Goal: Information Seeking & Learning: Learn about a topic

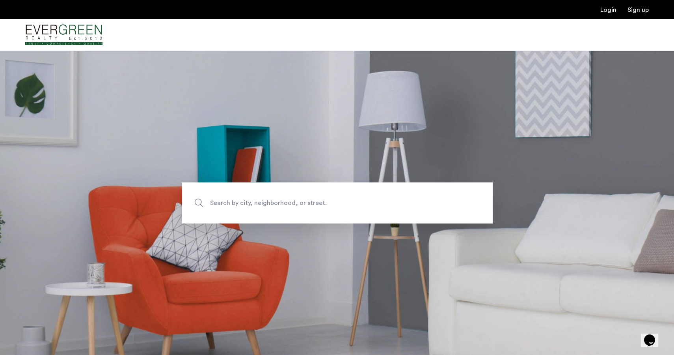
scroll to position [37, 0]
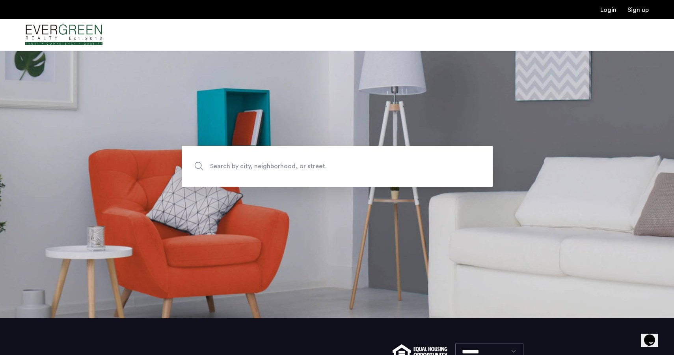
click at [287, 162] on span "Search by city, neighborhood, or street." at bounding box center [319, 166] width 218 height 11
click at [287, 162] on input "Search by city, neighborhood, or street." at bounding box center [337, 166] width 311 height 41
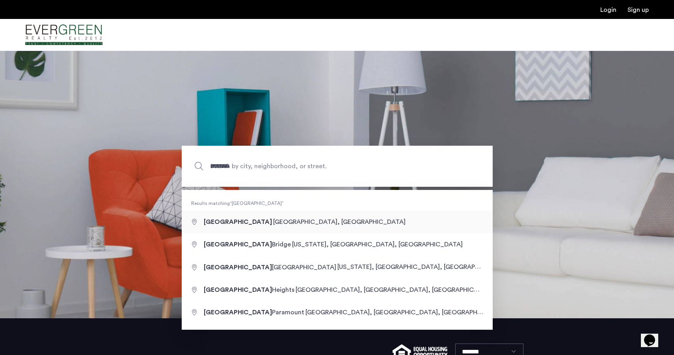
type input "**********"
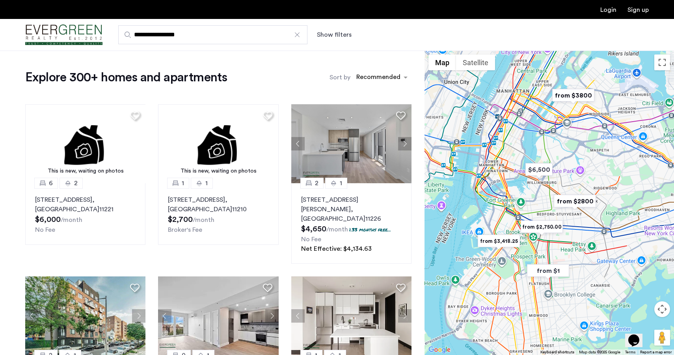
click at [330, 35] on button "Show filters" at bounding box center [334, 34] width 35 height 9
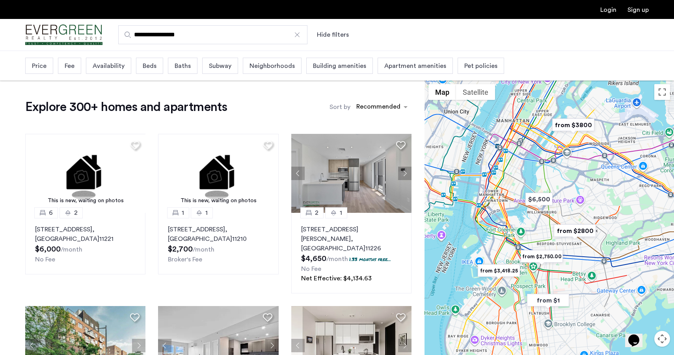
click at [149, 64] on span "Beds" at bounding box center [150, 65] width 14 height 9
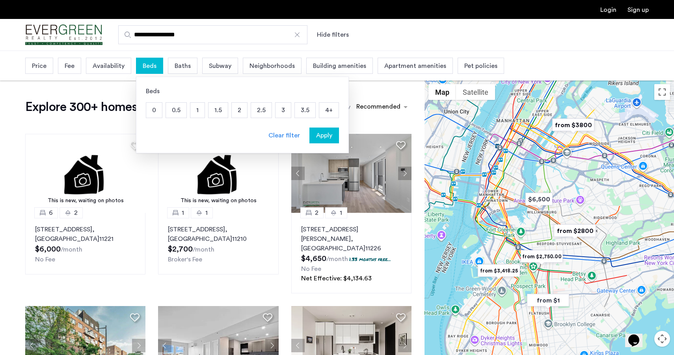
click at [197, 107] on p "1" at bounding box center [197, 110] width 14 height 15
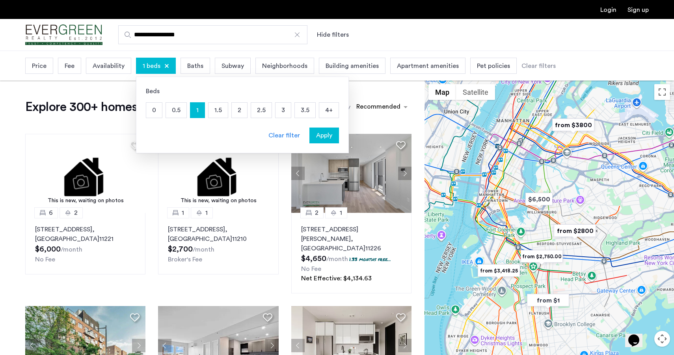
click at [198, 67] on span "Baths" at bounding box center [195, 65] width 16 height 9
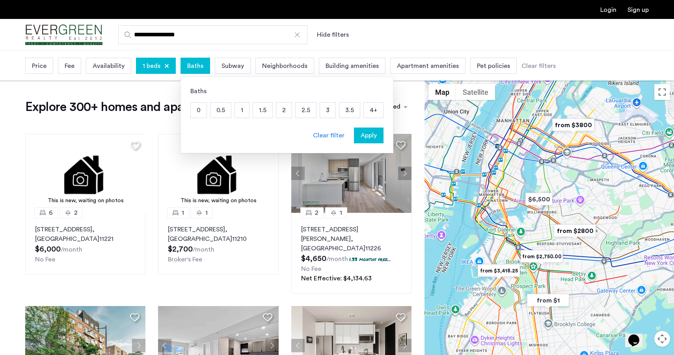
click at [244, 111] on p "1" at bounding box center [242, 110] width 14 height 15
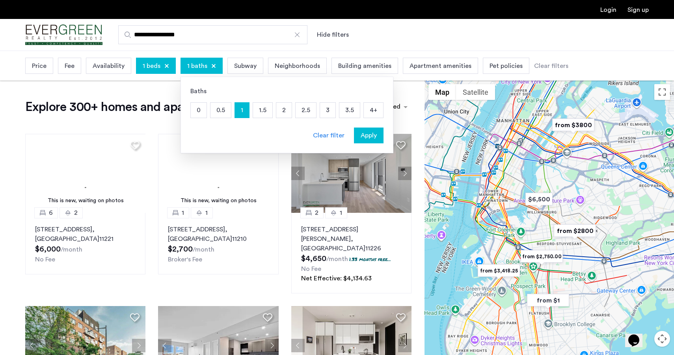
click at [368, 135] on span "Apply" at bounding box center [369, 135] width 16 height 9
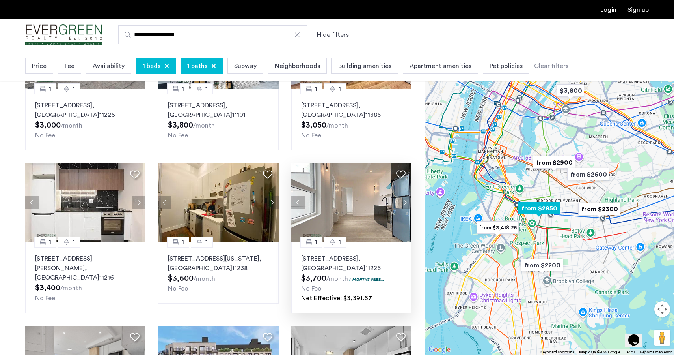
scroll to position [285, 0]
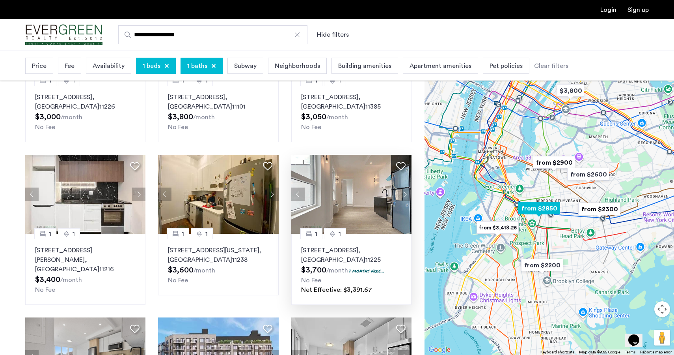
click at [405, 194] on button "Next apartment" at bounding box center [404, 193] width 13 height 13
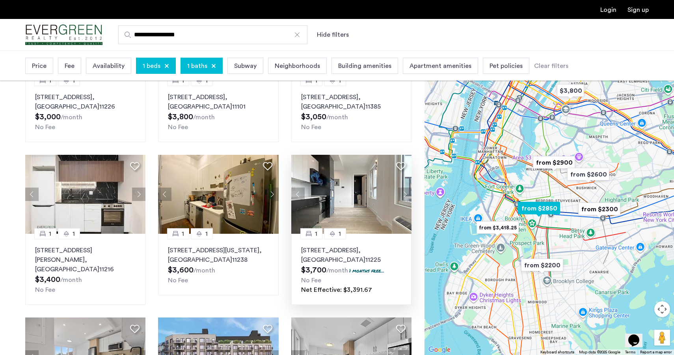
click at [406, 194] on button "Next apartment" at bounding box center [404, 193] width 13 height 13
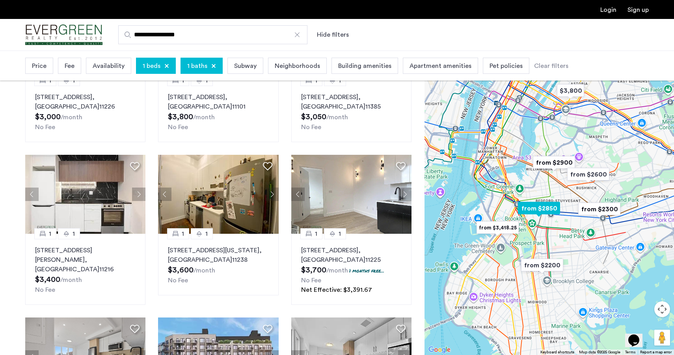
click at [406, 194] on button "Next apartment" at bounding box center [404, 193] width 13 height 13
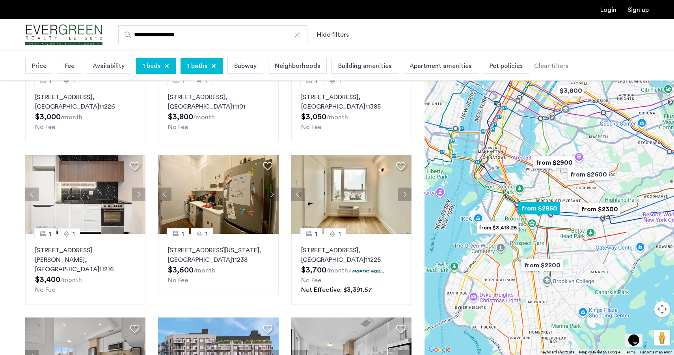
click at [406, 194] on button "Next apartment" at bounding box center [404, 193] width 13 height 13
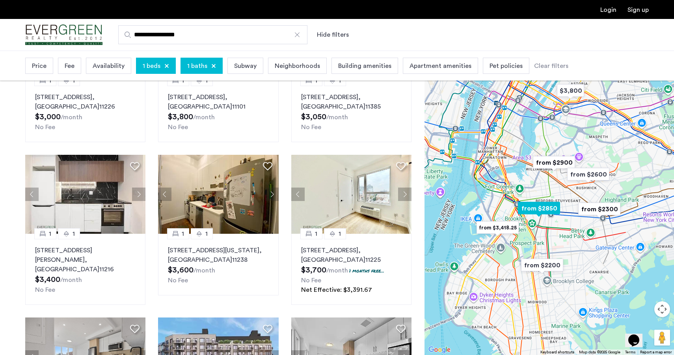
click at [406, 194] on button "Next apartment" at bounding box center [404, 193] width 13 height 13
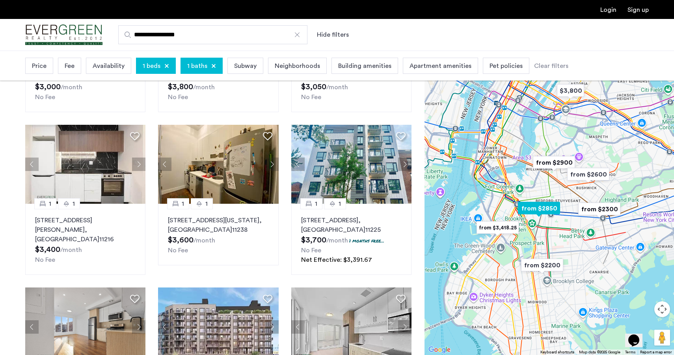
scroll to position [324, 0]
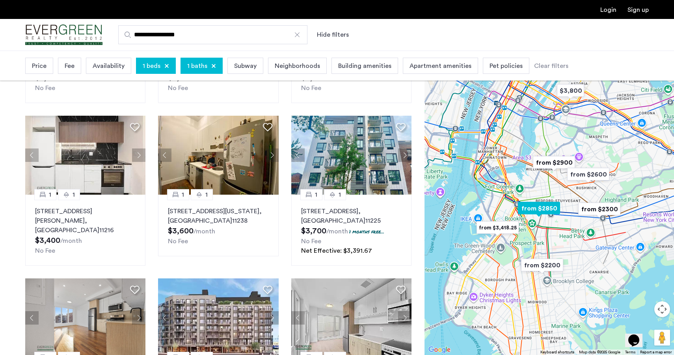
click at [403, 153] on button "Next apartment" at bounding box center [404, 154] width 13 height 13
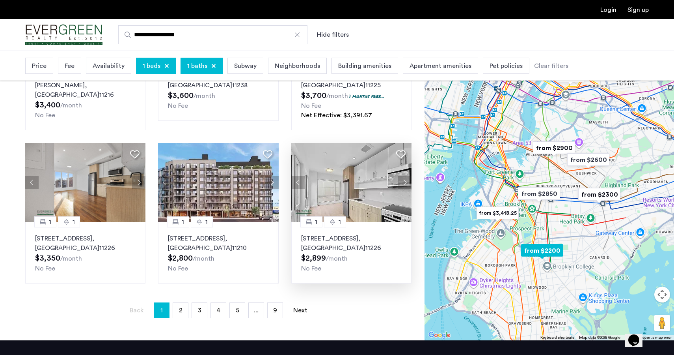
scroll to position [460, 0]
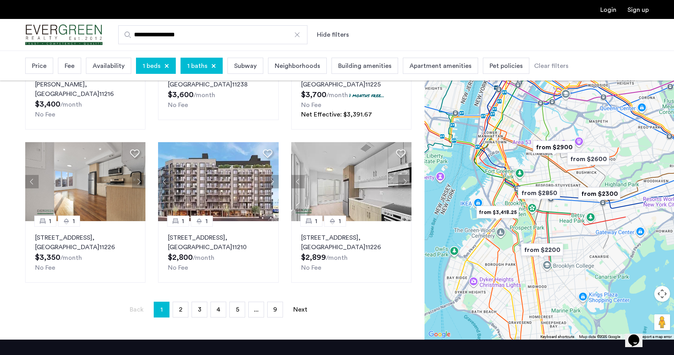
click at [300, 67] on span "Neighborhoods" at bounding box center [297, 65] width 45 height 9
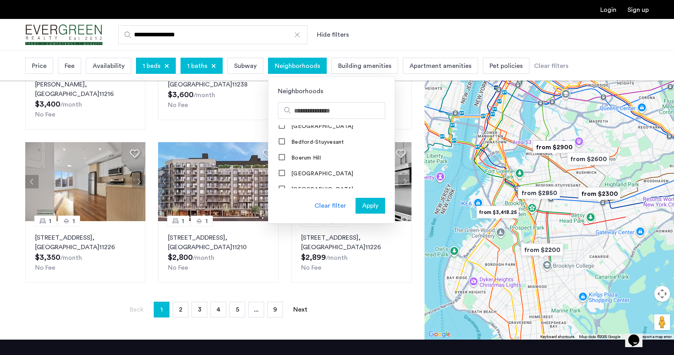
scroll to position [58, 0]
click at [308, 159] on div "Boerum Hill" at bounding box center [300, 155] width 43 height 8
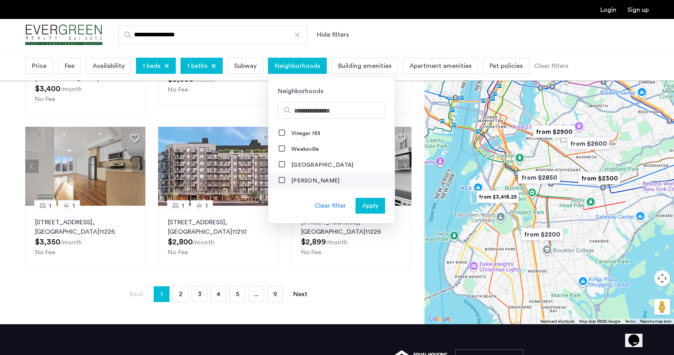
scroll to position [831, 0]
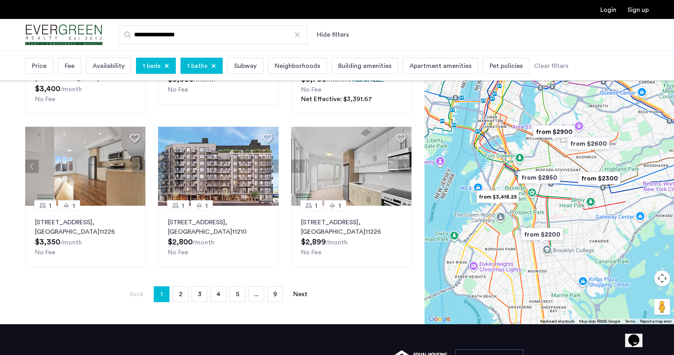
scroll to position [0, 0]
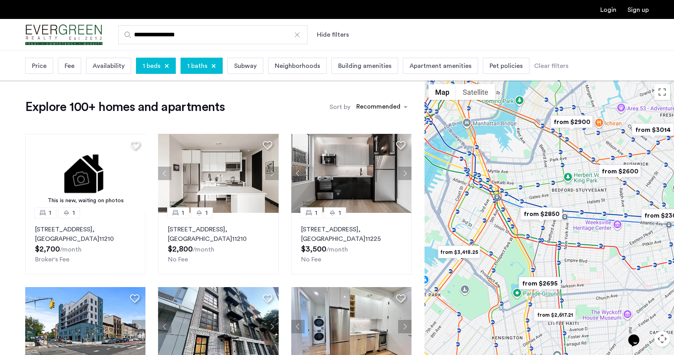
drag, startPoint x: 527, startPoint y: 261, endPoint x: 498, endPoint y: 218, distance: 52.4
click at [498, 218] on div at bounding box center [550, 232] width 250 height 304
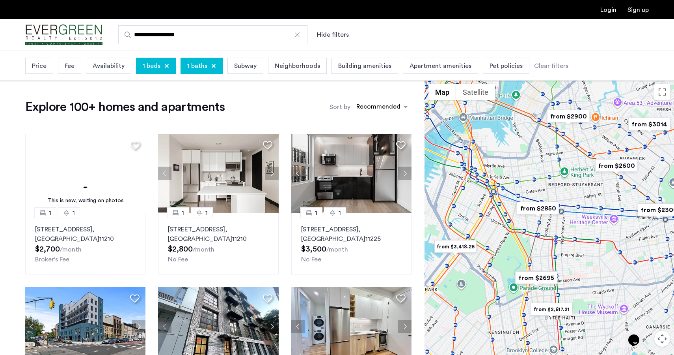
click at [535, 209] on img "from $2850" at bounding box center [538, 208] width 49 height 18
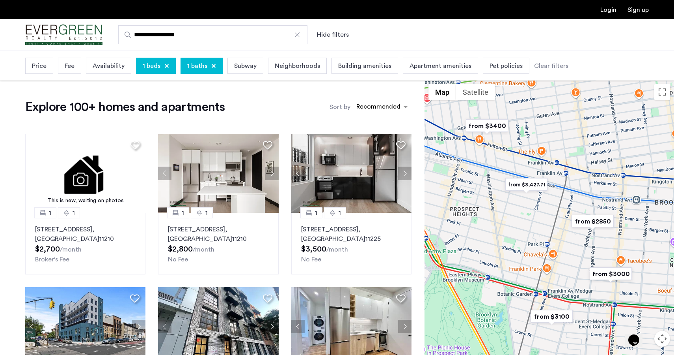
click at [607, 276] on img "from $3000" at bounding box center [611, 274] width 49 height 18
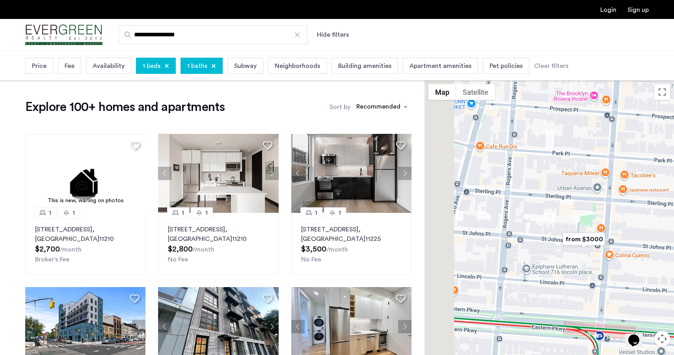
drag, startPoint x: 482, startPoint y: 210, endPoint x: 549, endPoint y: 222, distance: 68.0
click at [549, 221] on div "To navigate, press the arrow keys." at bounding box center [550, 232] width 250 height 304
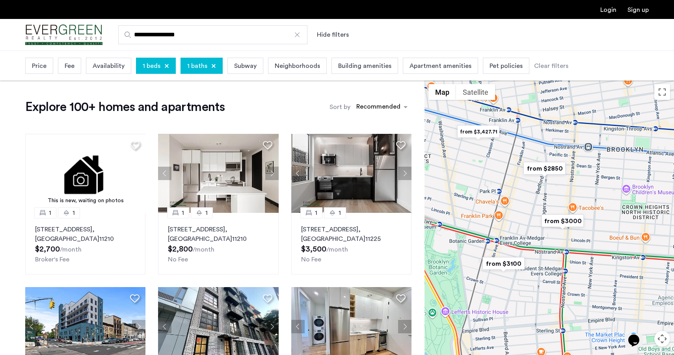
click at [565, 222] on img "from $3000" at bounding box center [563, 221] width 49 height 18
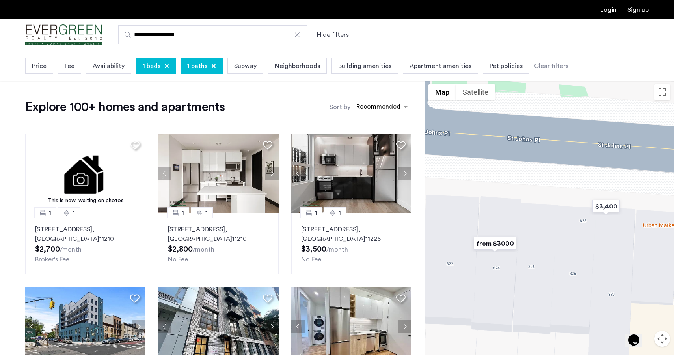
click at [498, 242] on img "from $3000" at bounding box center [495, 243] width 49 height 18
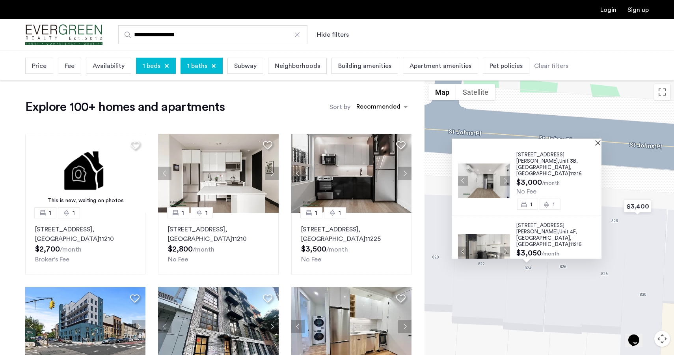
click at [503, 175] on button "Next apartment" at bounding box center [505, 180] width 10 height 10
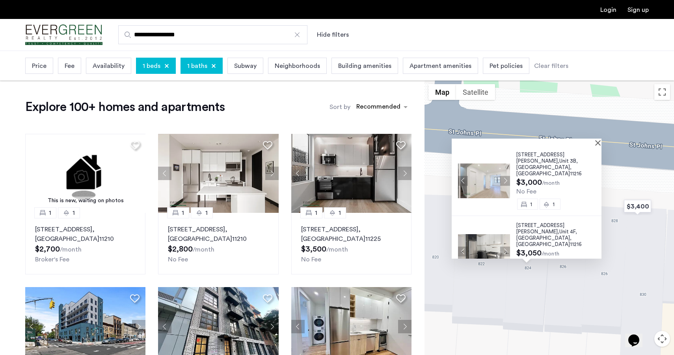
click at [503, 175] on button "Next apartment" at bounding box center [505, 180] width 10 height 10
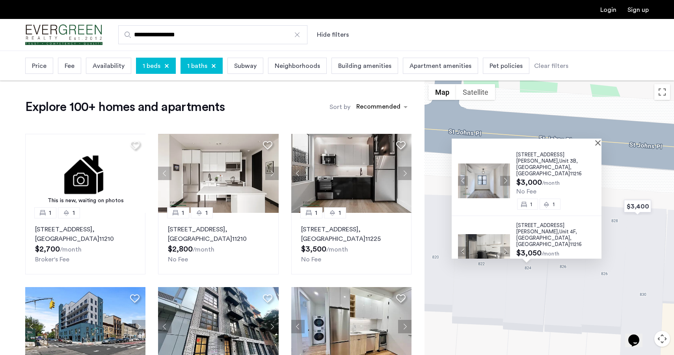
click at [503, 175] on button "Next apartment" at bounding box center [505, 180] width 10 height 10
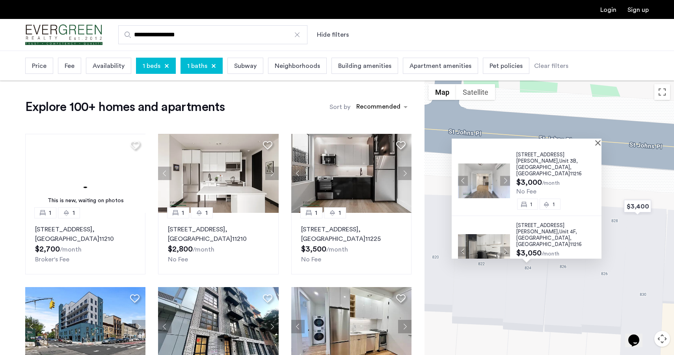
click at [536, 164] on span ", [GEOGRAPHIC_DATA]" at bounding box center [544, 169] width 55 height 11
click at [527, 235] on span "Brooklyn" at bounding box center [544, 237] width 54 height 5
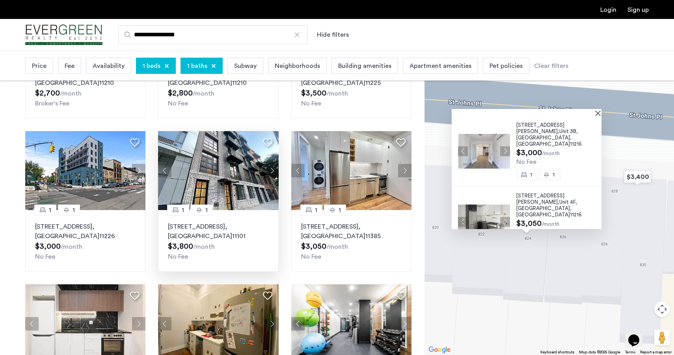
scroll to position [154, 0]
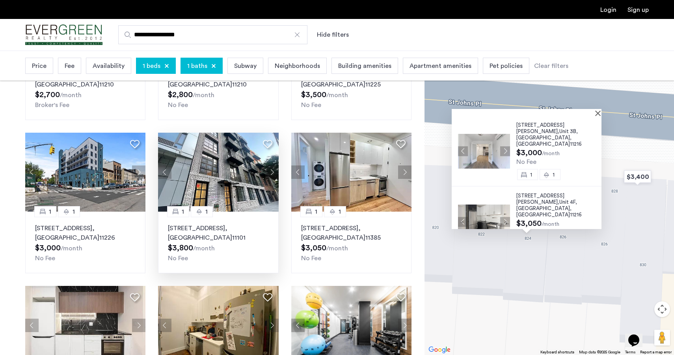
click at [272, 175] on button "Next apartment" at bounding box center [271, 171] width 13 height 13
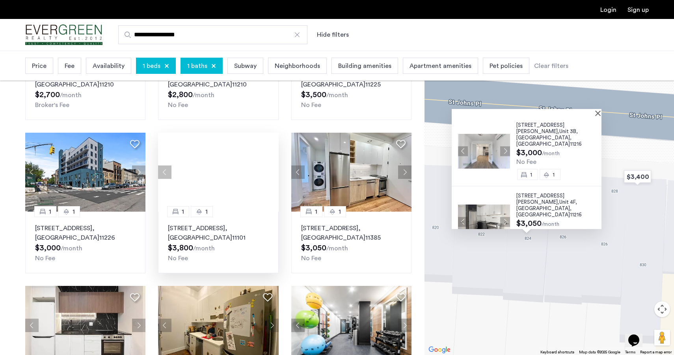
click at [272, 174] on div at bounding box center [218, 172] width 120 height 79
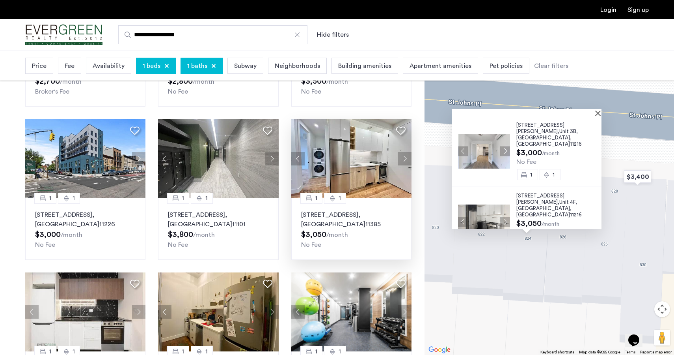
scroll to position [167, 0]
click at [406, 157] on button "Next apartment" at bounding box center [404, 158] width 13 height 13
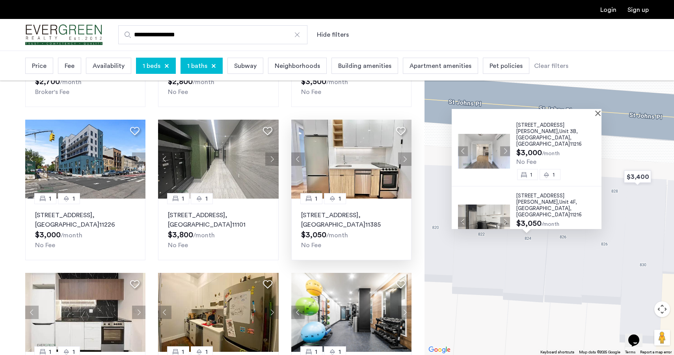
click at [406, 159] on button "Next apartment" at bounding box center [404, 158] width 13 height 13
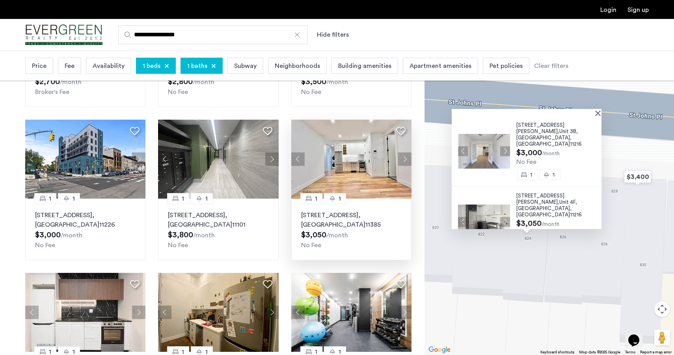
click at [406, 159] on button "Next apartment" at bounding box center [404, 158] width 13 height 13
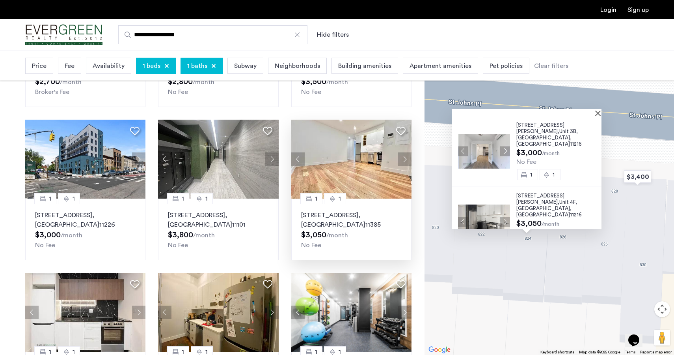
click at [405, 159] on button "Next apartment" at bounding box center [404, 158] width 13 height 13
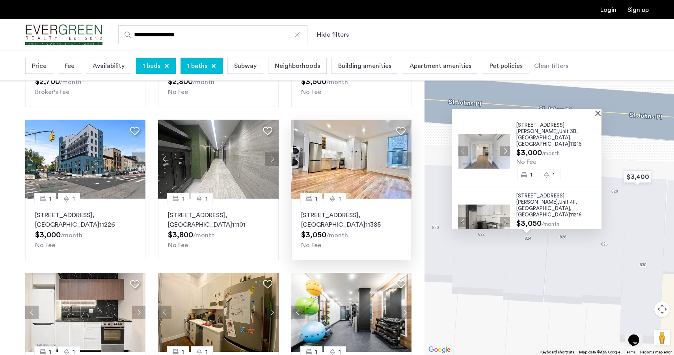
click at [405, 159] on button "Next apartment" at bounding box center [404, 158] width 13 height 13
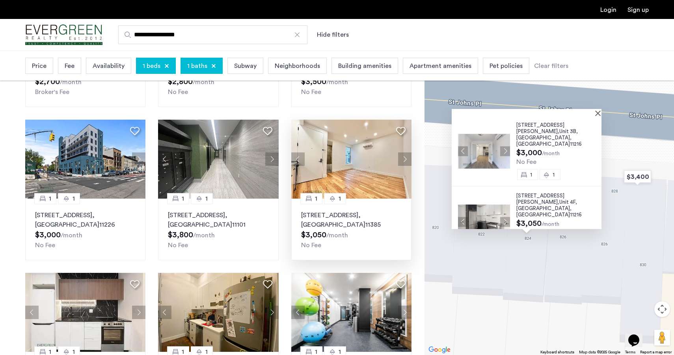
click at [404, 159] on button "Next apartment" at bounding box center [404, 158] width 13 height 13
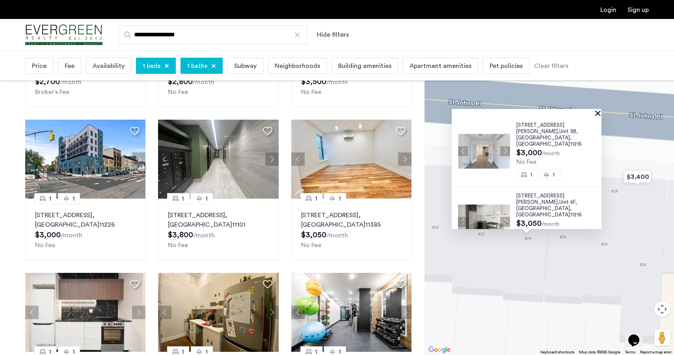
click at [602, 111] on button "Close" at bounding box center [600, 113] width 6 height 6
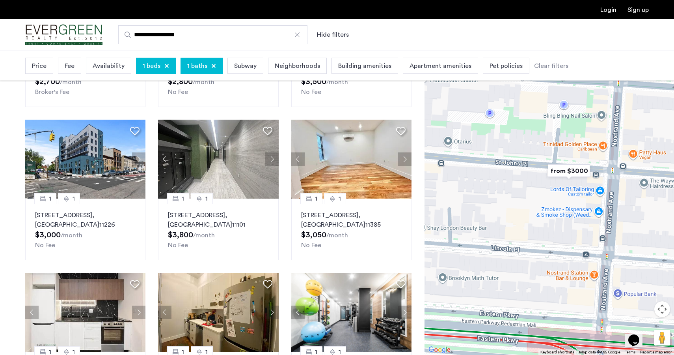
drag, startPoint x: 504, startPoint y: 191, endPoint x: 576, endPoint y: 224, distance: 79.6
click at [576, 224] on div "To navigate, press the arrow keys." at bounding box center [550, 202] width 250 height 304
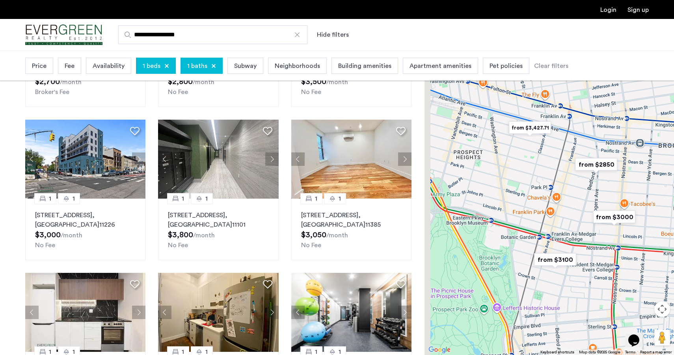
drag, startPoint x: 484, startPoint y: 202, endPoint x: 588, endPoint y: 204, distance: 104.1
click at [588, 204] on div "To navigate, press the arrow keys." at bounding box center [550, 202] width 250 height 304
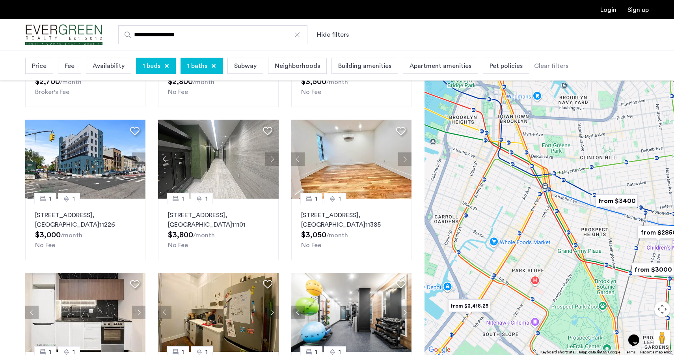
drag, startPoint x: 480, startPoint y: 174, endPoint x: 556, endPoint y: 284, distance: 134.3
click at [556, 284] on div "To navigate, press the arrow keys." at bounding box center [550, 202] width 250 height 304
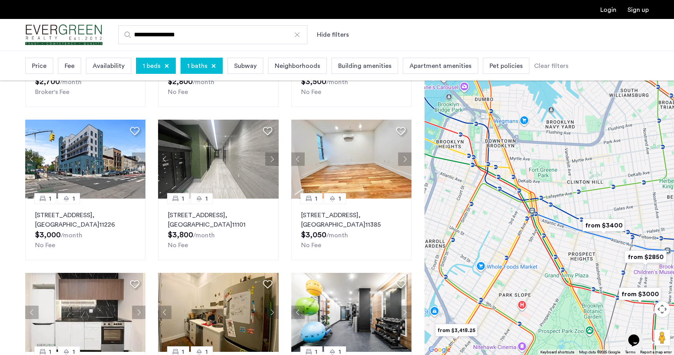
drag, startPoint x: 543, startPoint y: 266, endPoint x: 492, endPoint y: 227, distance: 64.2
click at [492, 227] on div "To navigate, press the arrow keys." at bounding box center [550, 202] width 250 height 304
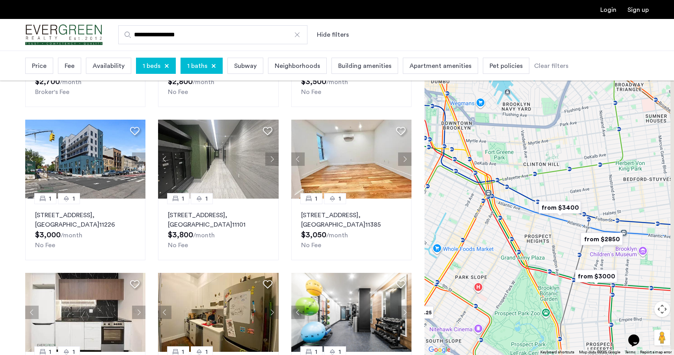
drag, startPoint x: 620, startPoint y: 237, endPoint x: 538, endPoint y: 216, distance: 84.9
click at [538, 216] on div "To navigate, press the arrow keys." at bounding box center [550, 202] width 250 height 304
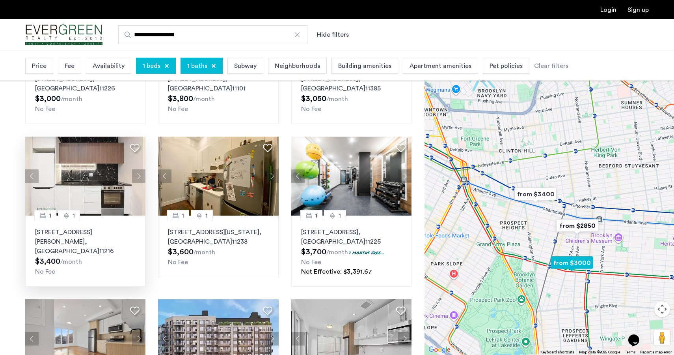
scroll to position [304, 0]
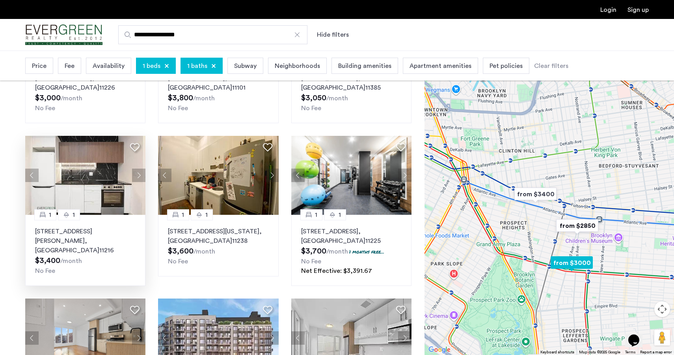
click at [140, 174] on button "Next apartment" at bounding box center [138, 174] width 13 height 13
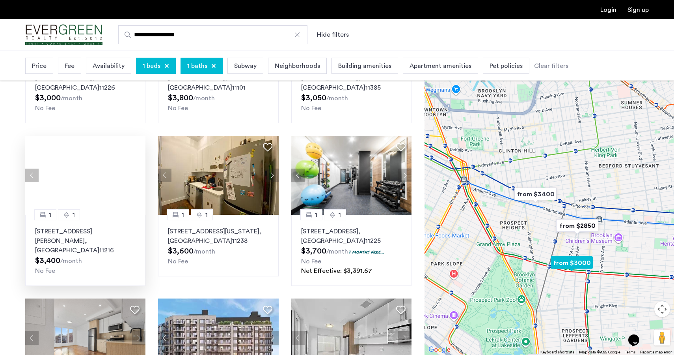
click at [140, 174] on div at bounding box center [85, 175] width 120 height 79
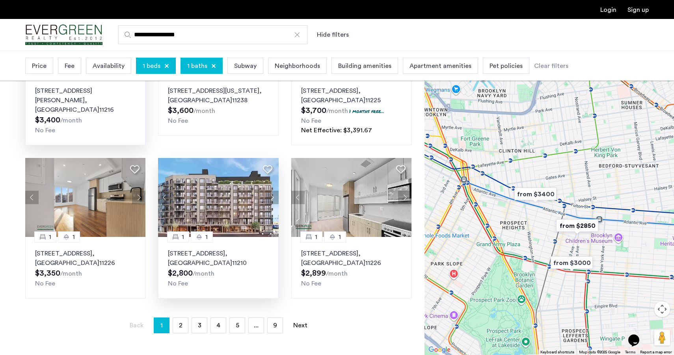
scroll to position [450, 0]
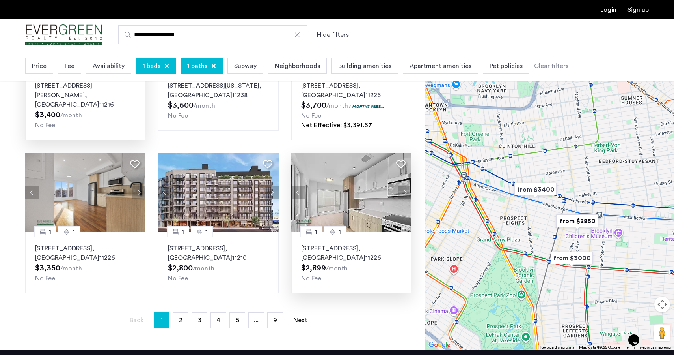
click at [404, 193] on button "Next apartment" at bounding box center [404, 191] width 13 height 13
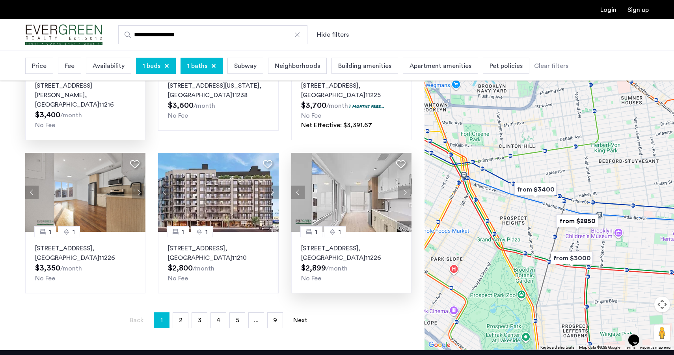
click at [404, 193] on button "Next apartment" at bounding box center [404, 191] width 13 height 13
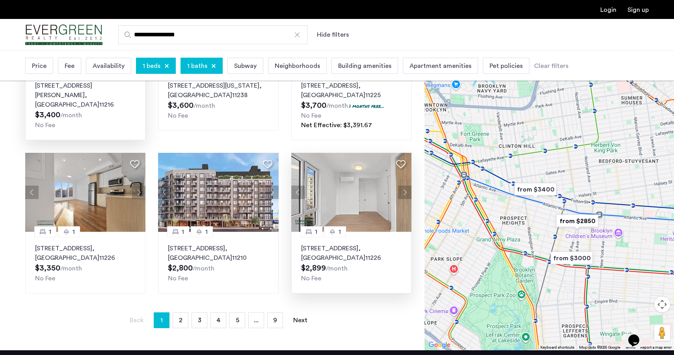
click at [404, 193] on button "Next apartment" at bounding box center [404, 191] width 13 height 13
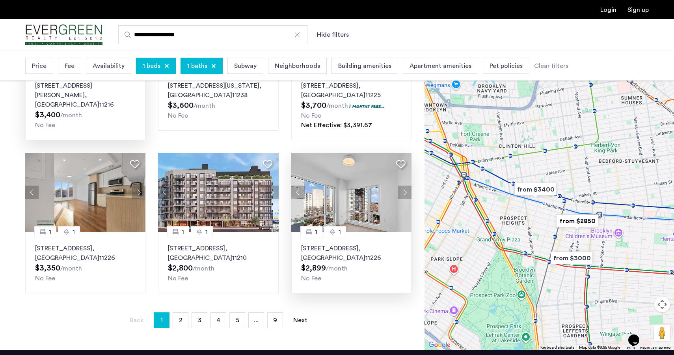
click at [404, 193] on button "Next apartment" at bounding box center [404, 191] width 13 height 13
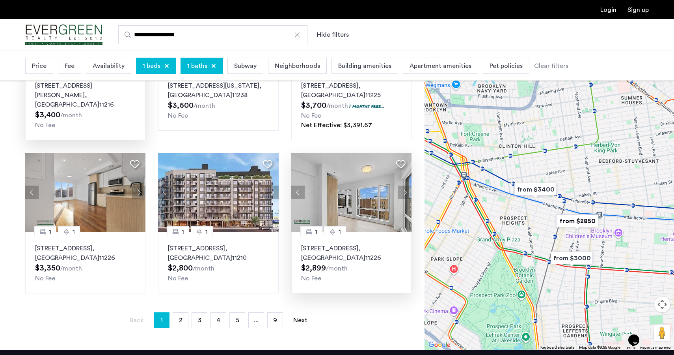
click at [337, 210] on img at bounding box center [351, 192] width 121 height 79
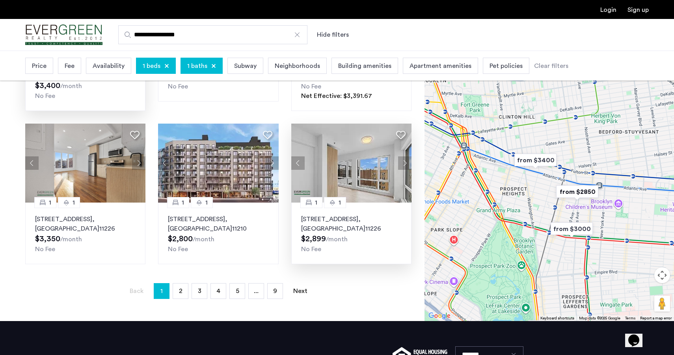
click at [409, 163] on button "Next apartment" at bounding box center [404, 162] width 13 height 13
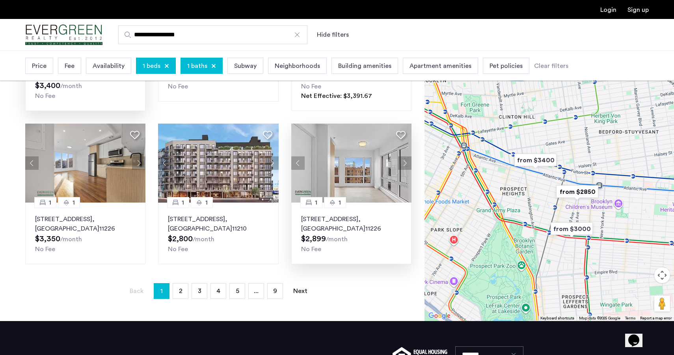
click at [370, 165] on img at bounding box center [351, 162] width 121 height 79
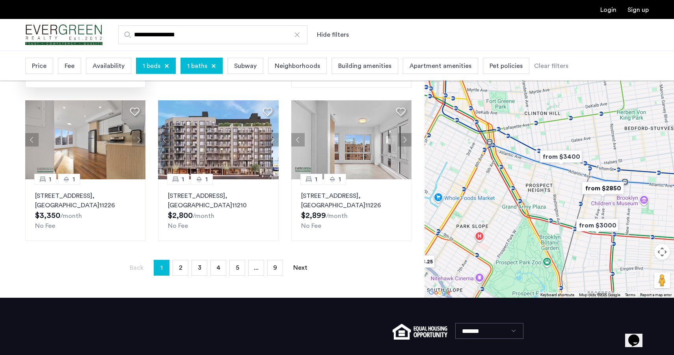
drag, startPoint x: 498, startPoint y: 151, endPoint x: 528, endPoint y: 172, distance: 36.1
click at [528, 173] on div "To navigate, press the arrow keys." at bounding box center [550, 145] width 250 height 304
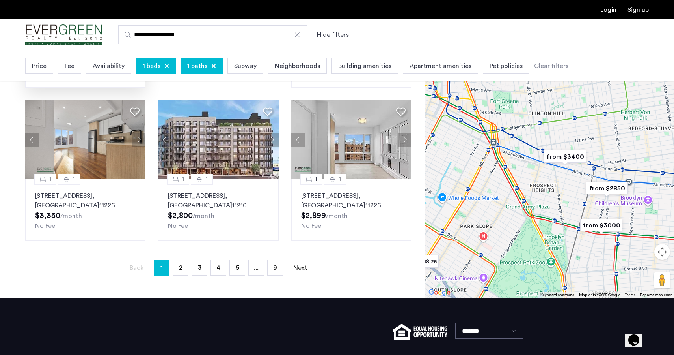
click at [608, 190] on img "from $2850" at bounding box center [607, 188] width 49 height 18
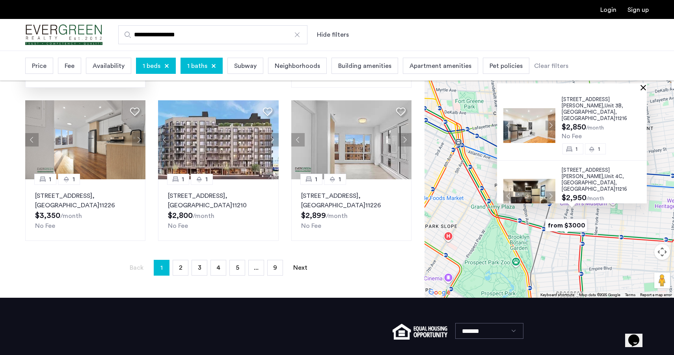
click at [648, 89] on button "Close" at bounding box center [645, 87] width 6 height 6
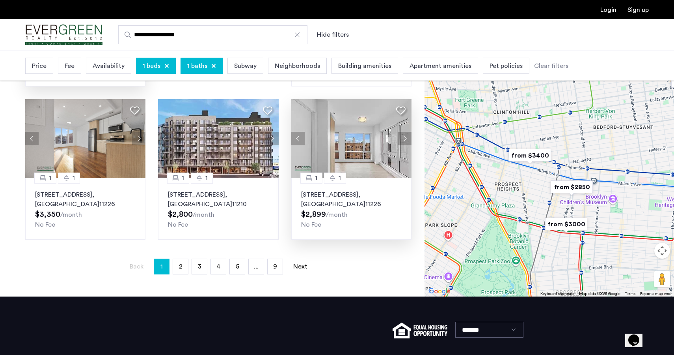
scroll to position [502, 0]
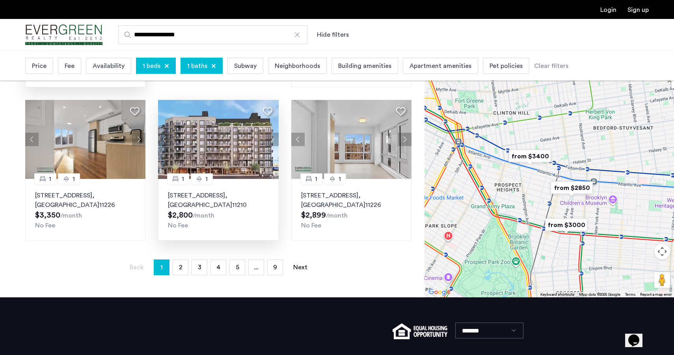
click at [273, 137] on button "Next apartment" at bounding box center [271, 139] width 13 height 13
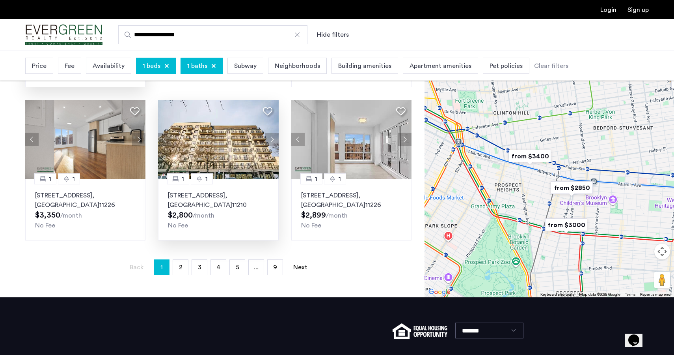
click at [228, 210] on div "1457 Flatbush Avenue, Unit 209, Brooklyn , NY 11210 $2,800 /month No Fee" at bounding box center [218, 209] width 101 height 39
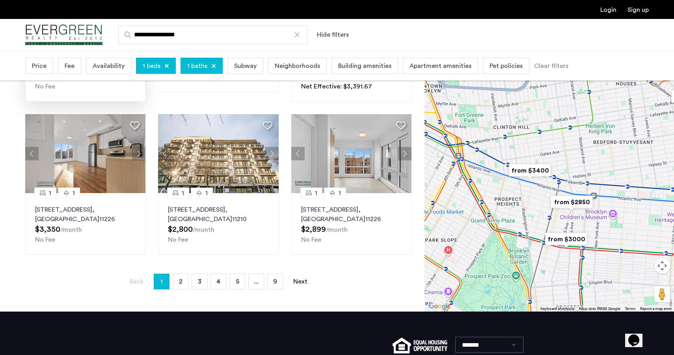
scroll to position [487, 0]
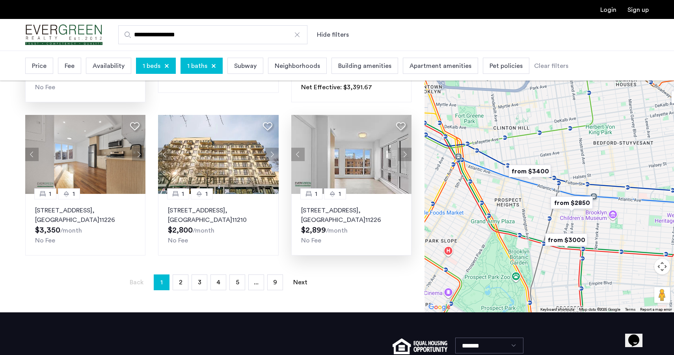
click at [406, 153] on button "Next apartment" at bounding box center [404, 153] width 13 height 13
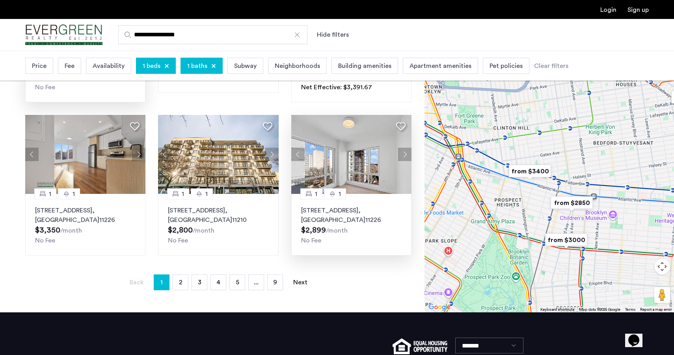
click at [406, 154] on button "Next apartment" at bounding box center [404, 153] width 13 height 13
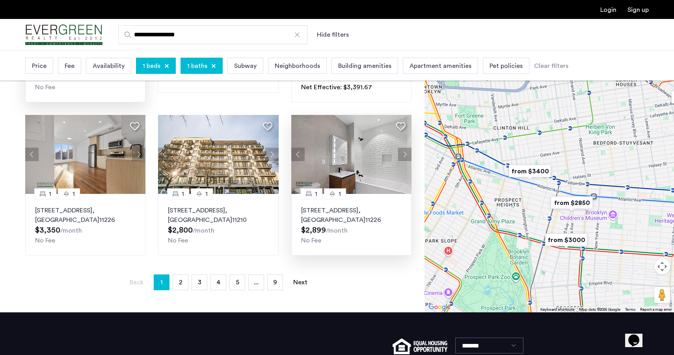
click at [406, 154] on button "Next apartment" at bounding box center [404, 153] width 13 height 13
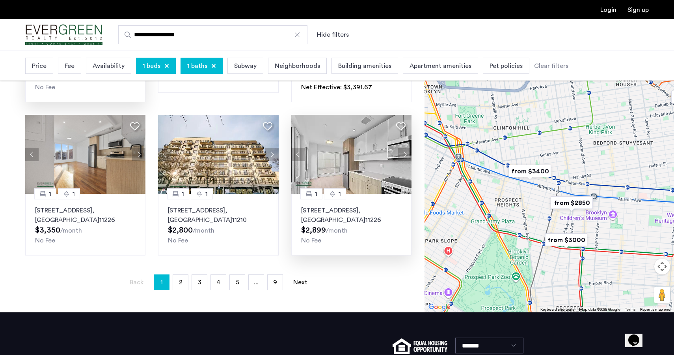
click at [370, 164] on img at bounding box center [351, 154] width 121 height 79
click at [180, 282] on span "2" at bounding box center [181, 282] width 4 height 6
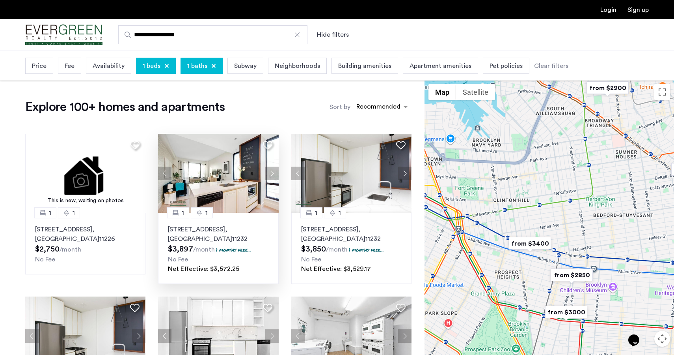
click at [271, 173] on button "Next apartment" at bounding box center [271, 172] width 13 height 13
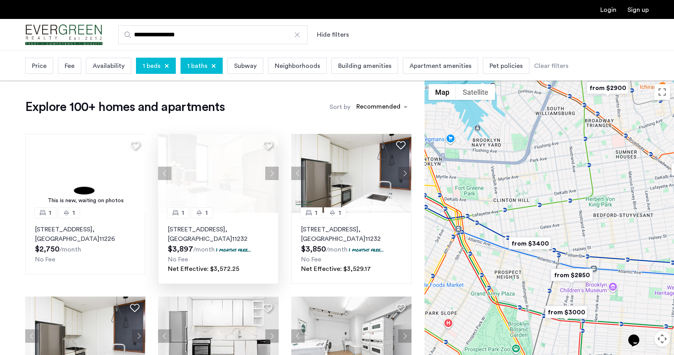
click at [271, 174] on button "Next apartment" at bounding box center [271, 172] width 13 height 13
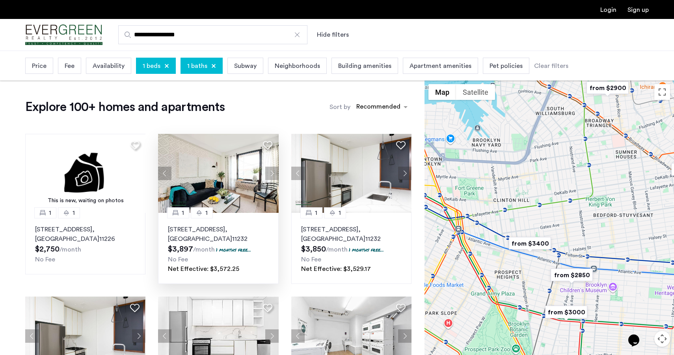
click at [271, 174] on button "Next apartment" at bounding box center [271, 172] width 13 height 13
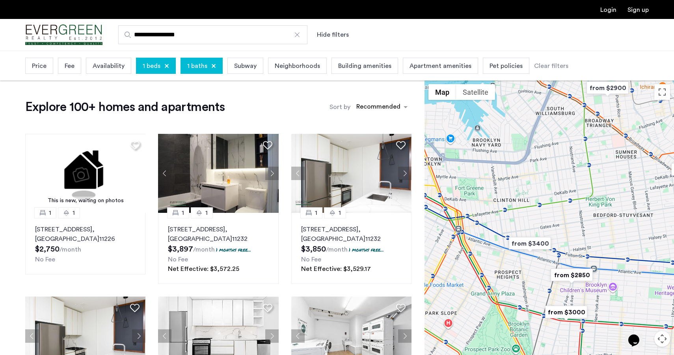
click at [273, 175] on button "Next apartment" at bounding box center [271, 172] width 13 height 13
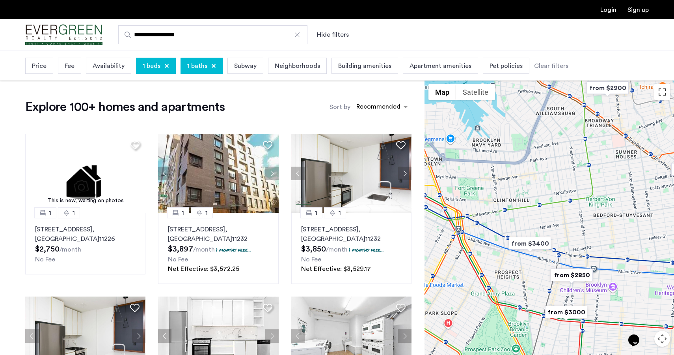
click at [666, 94] on button "Toggle fullscreen view" at bounding box center [663, 92] width 16 height 16
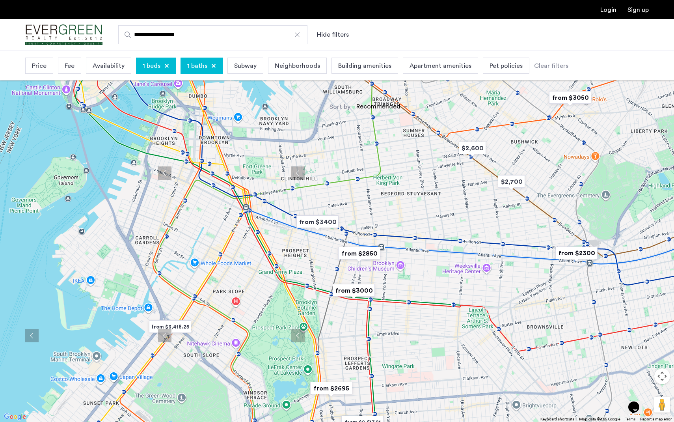
click at [368, 248] on img "from $2850" at bounding box center [359, 254] width 49 height 18
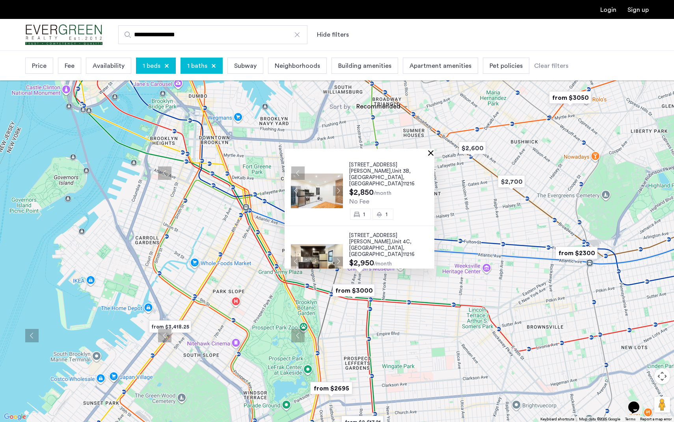
click at [434, 152] on button "Close" at bounding box center [433, 153] width 6 height 6
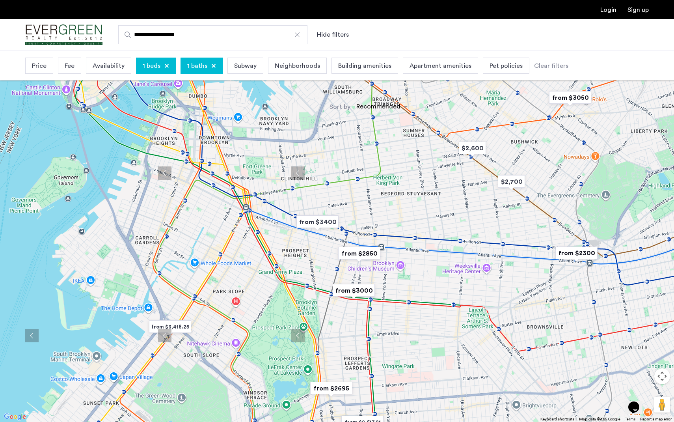
click at [400, 67] on img "from $2900" at bounding box center [395, 67] width 49 height 18
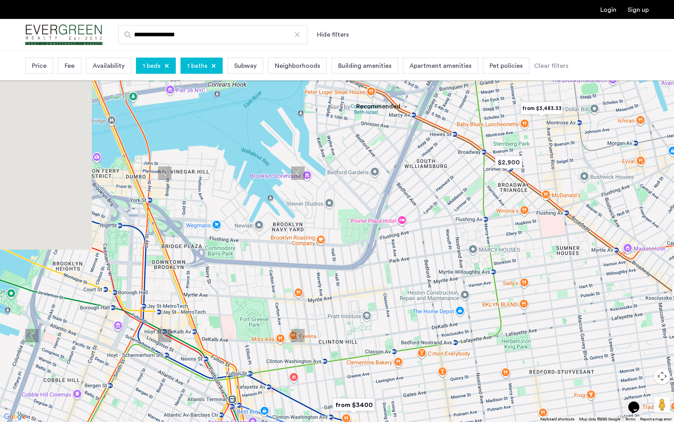
drag, startPoint x: 81, startPoint y: 288, endPoint x: 248, endPoint y: 250, distance: 171.4
click at [248, 250] on div "To navigate, press the arrow keys." at bounding box center [337, 211] width 674 height 422
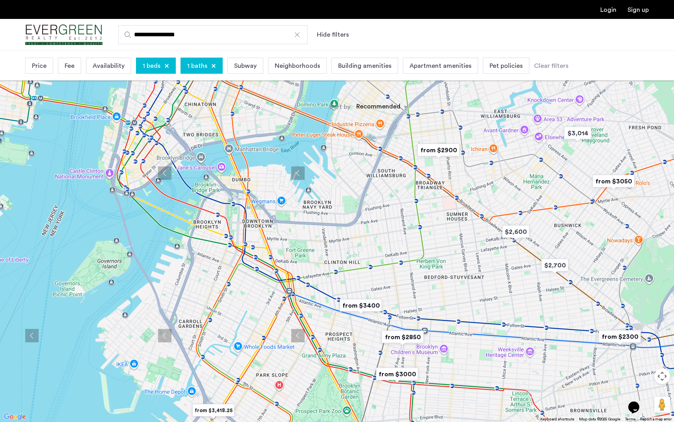
drag, startPoint x: 260, startPoint y: 283, endPoint x: 275, endPoint y: 240, distance: 45.9
click at [275, 239] on div "To navigate, press the arrow keys." at bounding box center [337, 211] width 674 height 422
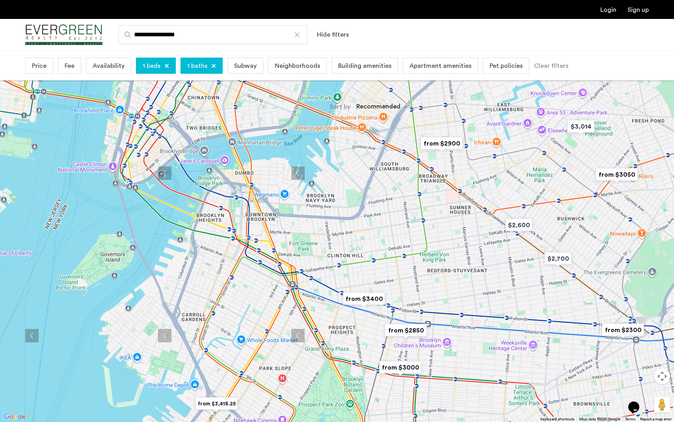
click at [413, 330] on img "from $2850" at bounding box center [406, 330] width 49 height 18
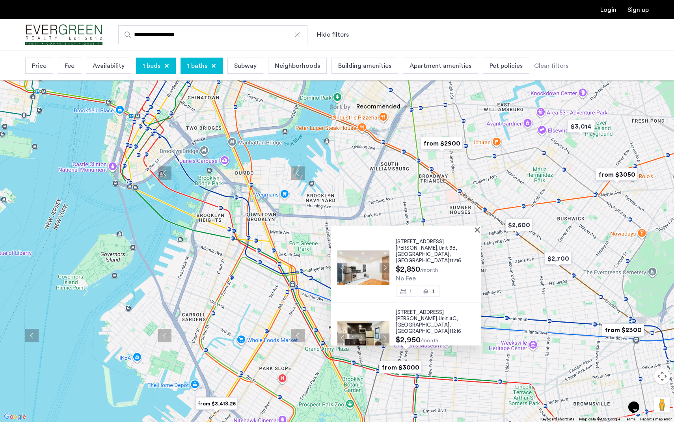
click at [380, 333] on button "Next apartment" at bounding box center [385, 338] width 10 height 10
click at [381, 333] on button "Next apartment" at bounding box center [385, 338] width 10 height 10
click at [476, 229] on div at bounding box center [403, 229] width 144 height 7
click at [482, 230] on button "Close" at bounding box center [479, 230] width 6 height 6
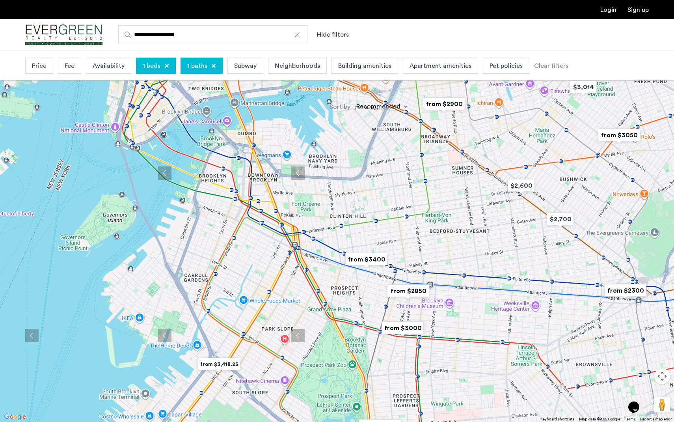
drag, startPoint x: 325, startPoint y: 325, endPoint x: 328, endPoint y: 285, distance: 40.3
click at [328, 285] on div at bounding box center [337, 211] width 674 height 422
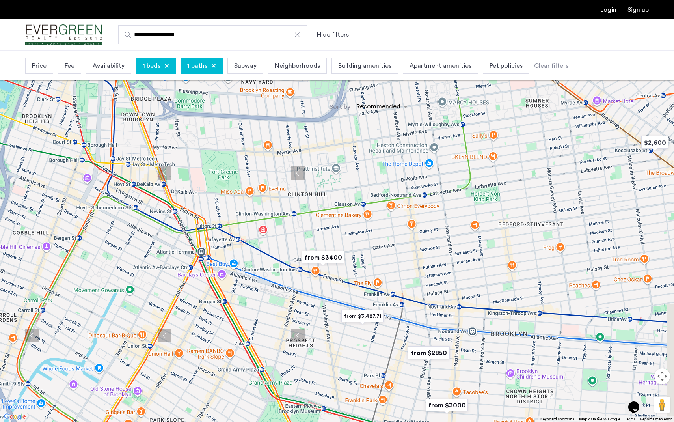
drag, startPoint x: 274, startPoint y: 228, endPoint x: 264, endPoint y: 255, distance: 29.1
click at [264, 255] on div at bounding box center [337, 211] width 674 height 422
click at [439, 352] on img "from $2850" at bounding box center [429, 353] width 49 height 18
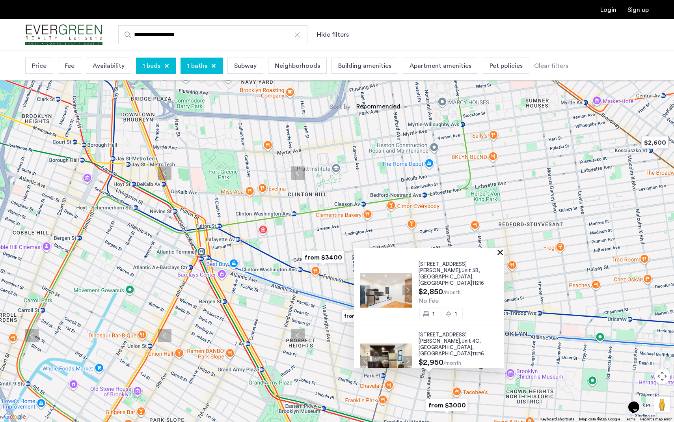
click at [503, 254] on button "Close" at bounding box center [502, 252] width 6 height 6
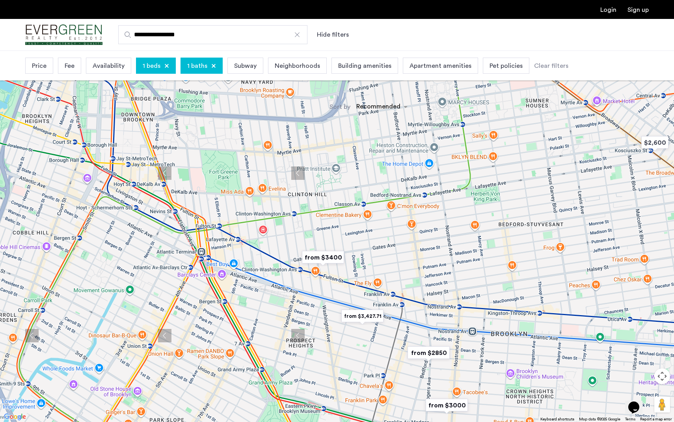
click at [363, 317] on img "from $3,427.71" at bounding box center [362, 316] width 49 height 18
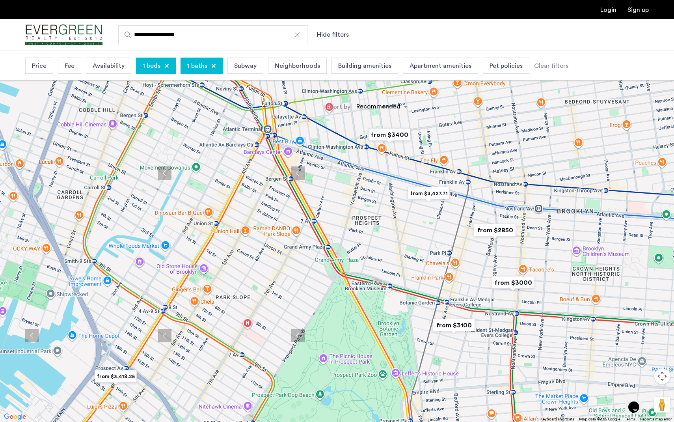
drag, startPoint x: 497, startPoint y: 147, endPoint x: 427, endPoint y: 179, distance: 77.3
click at [427, 179] on div "To navigate, press the arrow keys." at bounding box center [337, 211] width 674 height 422
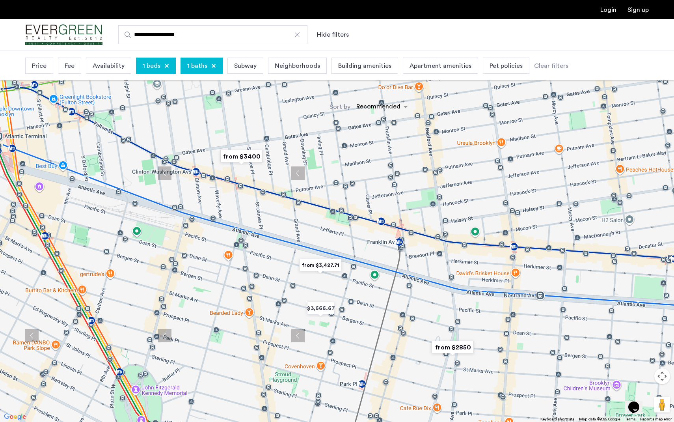
click at [456, 345] on img "from $2850" at bounding box center [453, 347] width 49 height 18
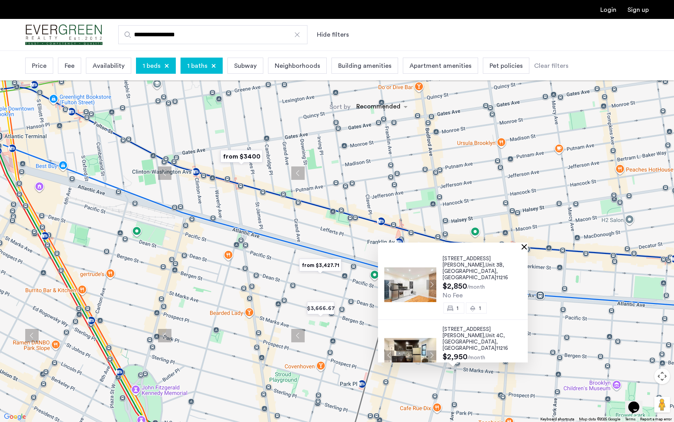
click at [527, 245] on button "Close" at bounding box center [526, 247] width 6 height 6
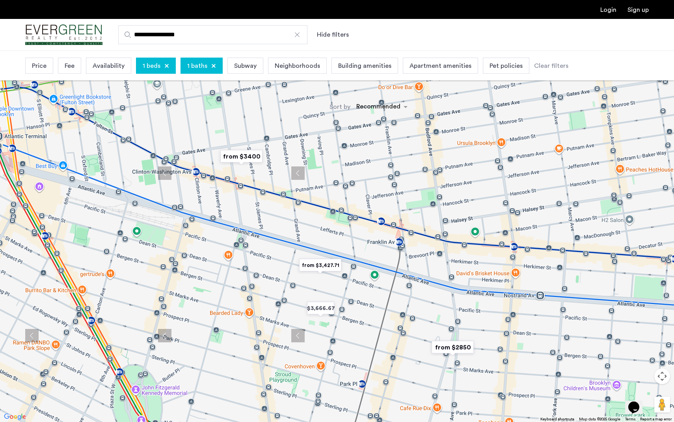
click at [248, 157] on img "from $3400" at bounding box center [241, 156] width 49 height 18
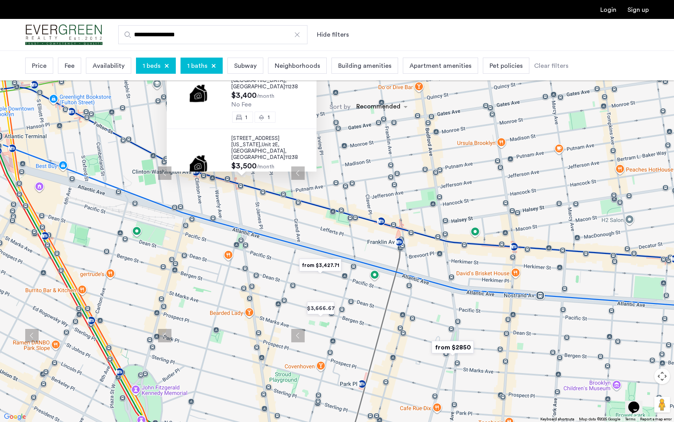
click at [317, 54] on button "Close" at bounding box center [315, 56] width 6 height 6
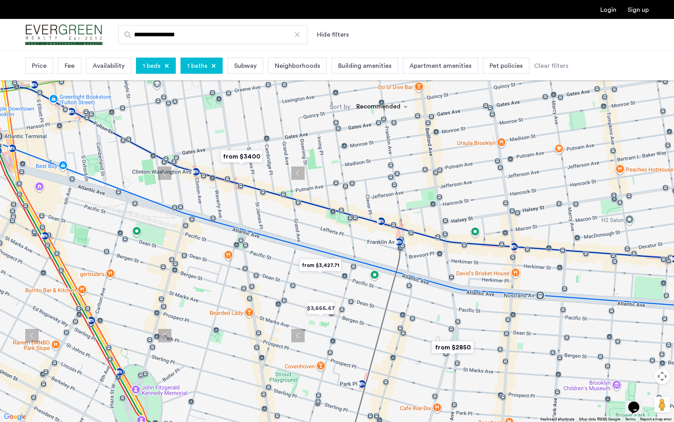
click at [321, 262] on img "from $3,427.71" at bounding box center [320, 265] width 49 height 18
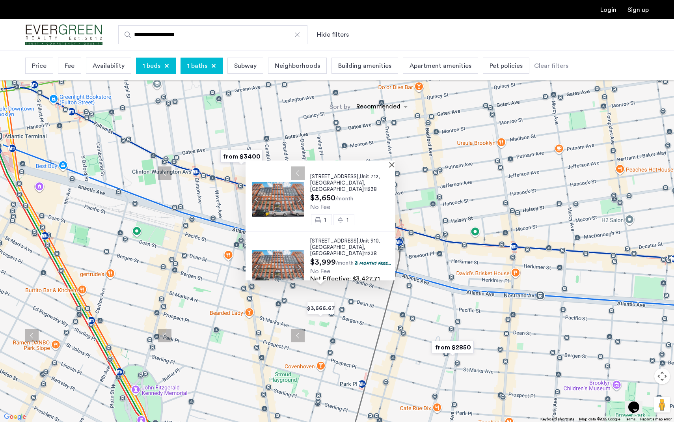
click at [396, 161] on div at bounding box center [321, 164] width 150 height 7
click at [396, 164] on button "Close" at bounding box center [394, 165] width 6 height 6
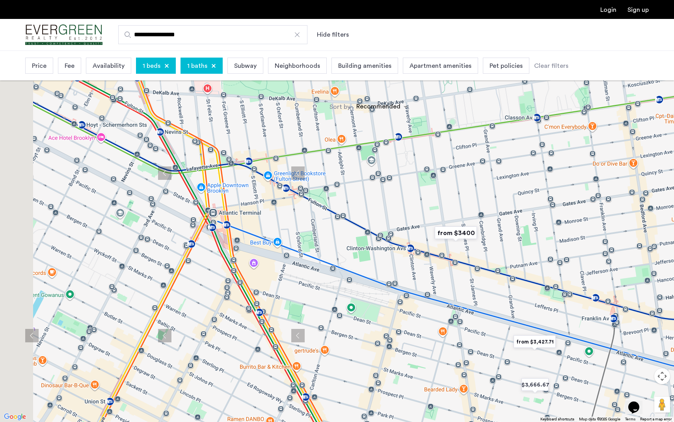
drag, startPoint x: 160, startPoint y: 187, endPoint x: 376, endPoint y: 263, distance: 228.9
click at [376, 263] on div at bounding box center [337, 211] width 674 height 422
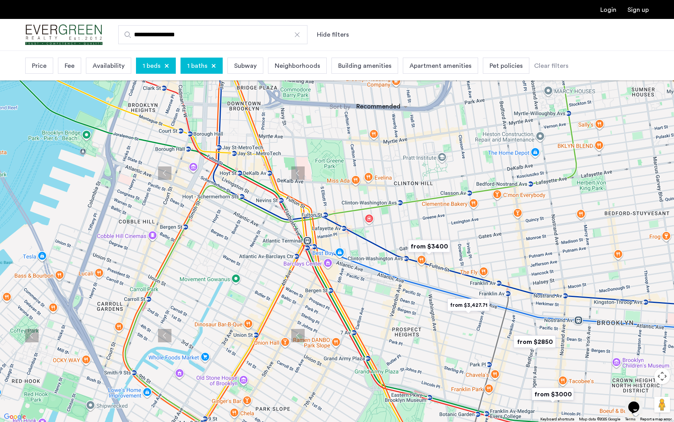
drag, startPoint x: 327, startPoint y: 158, endPoint x: 350, endPoint y: 196, distance: 43.9
click at [350, 196] on div at bounding box center [337, 211] width 674 height 422
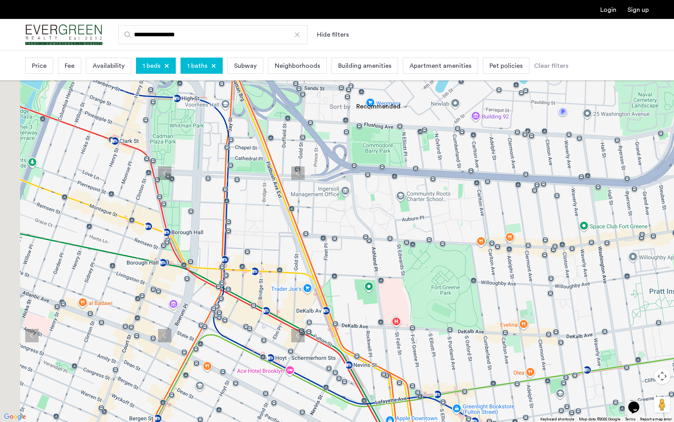
drag, startPoint x: 286, startPoint y: 146, endPoint x: 402, endPoint y: 253, distance: 157.7
click at [402, 253] on div at bounding box center [337, 211] width 674 height 422
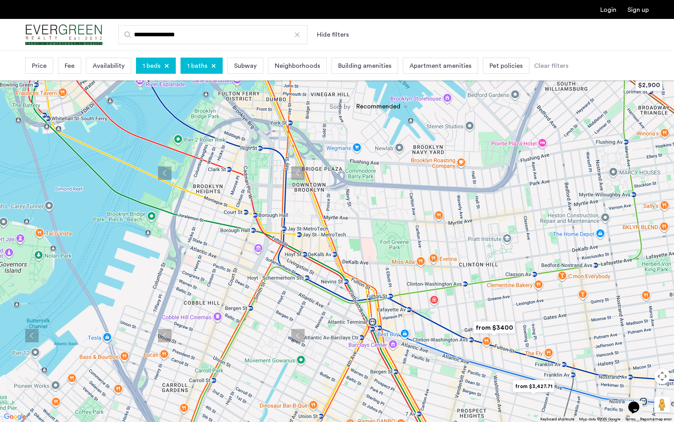
drag, startPoint x: 402, startPoint y: 253, endPoint x: 320, endPoint y: 177, distance: 111.4
click at [320, 177] on div at bounding box center [337, 211] width 674 height 422
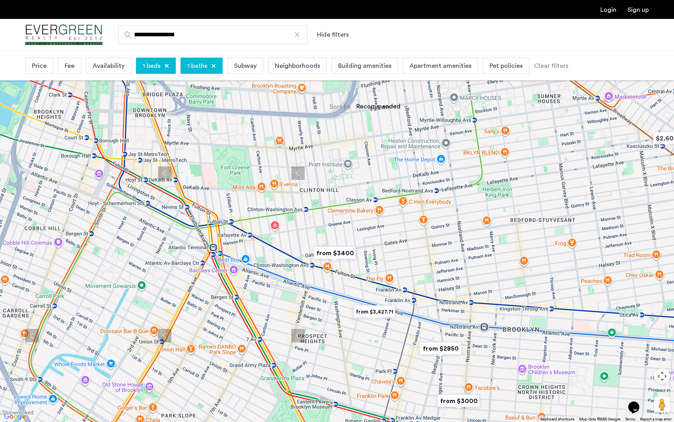
drag, startPoint x: 431, startPoint y: 252, endPoint x: 305, endPoint y: 211, distance: 132.4
click at [305, 211] on div at bounding box center [337, 211] width 674 height 422
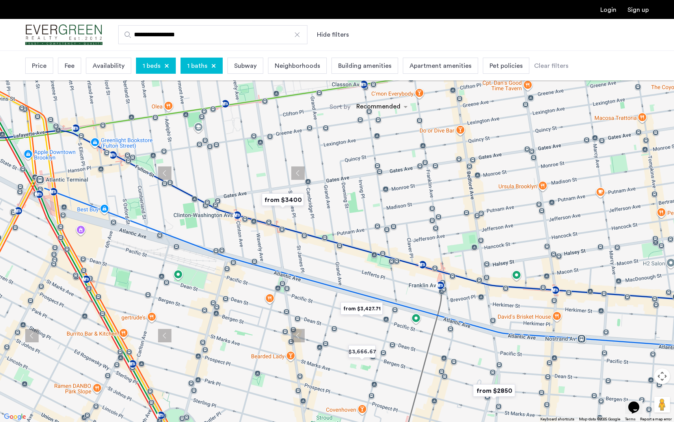
drag, startPoint x: 351, startPoint y: 279, endPoint x: 355, endPoint y: 202, distance: 77.4
click at [355, 201] on div at bounding box center [337, 211] width 674 height 422
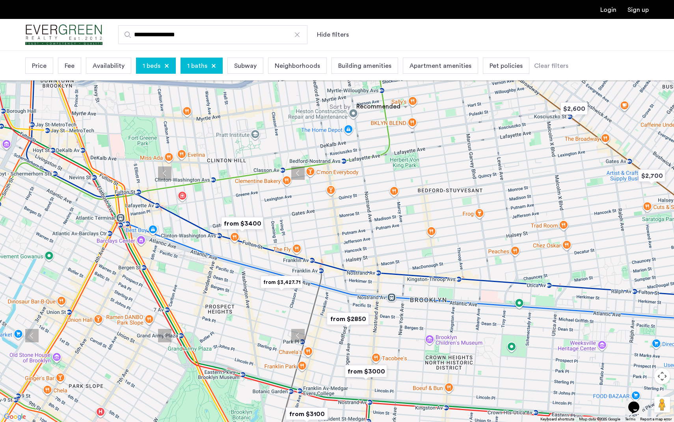
drag, startPoint x: 494, startPoint y: 235, endPoint x: 363, endPoint y: 243, distance: 130.8
click at [363, 243] on div at bounding box center [337, 211] width 674 height 422
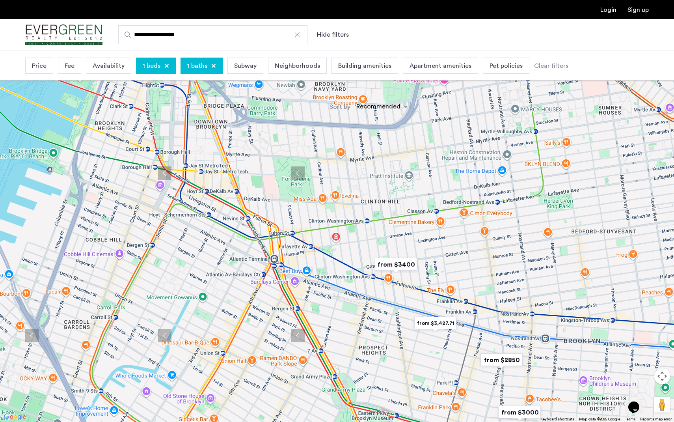
drag, startPoint x: 80, startPoint y: 217, endPoint x: 244, endPoint y: 257, distance: 168.8
click at [244, 257] on div at bounding box center [337, 211] width 674 height 422
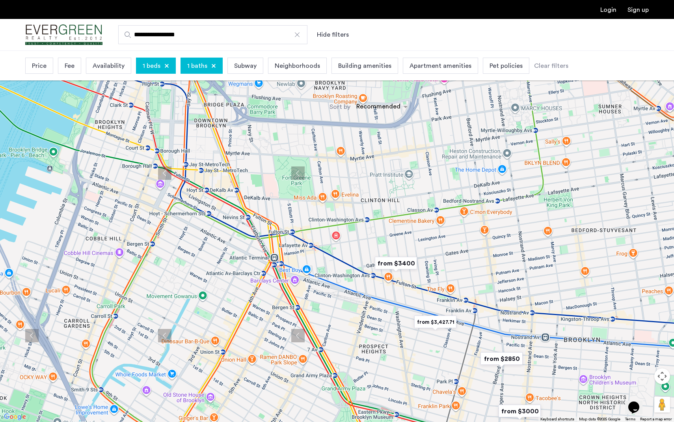
click at [502, 354] on img "from $2850" at bounding box center [502, 359] width 49 height 18
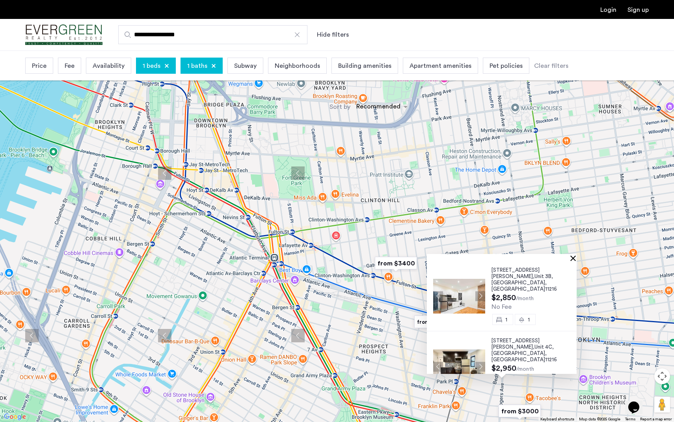
click at [577, 259] on button "Close" at bounding box center [575, 258] width 6 height 6
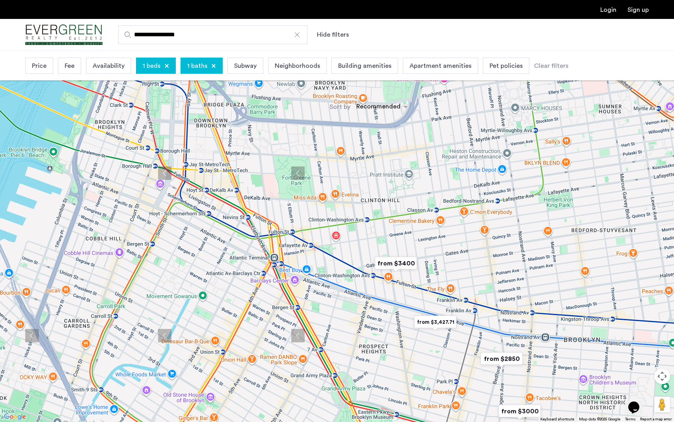
click at [397, 264] on img "from $3400" at bounding box center [396, 263] width 49 height 18
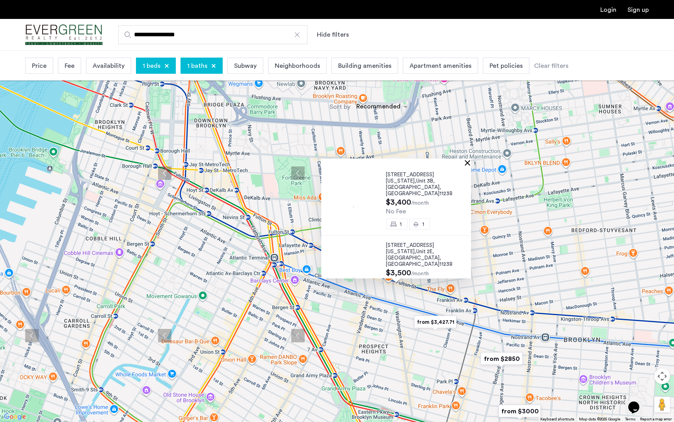
click at [472, 162] on button "Close" at bounding box center [470, 163] width 6 height 6
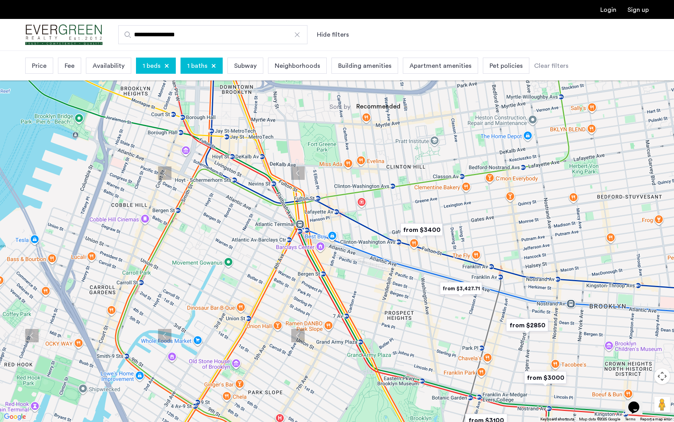
drag, startPoint x: 292, startPoint y: 211, endPoint x: 334, endPoint y: 155, distance: 70.5
click at [334, 155] on div at bounding box center [337, 211] width 674 height 422
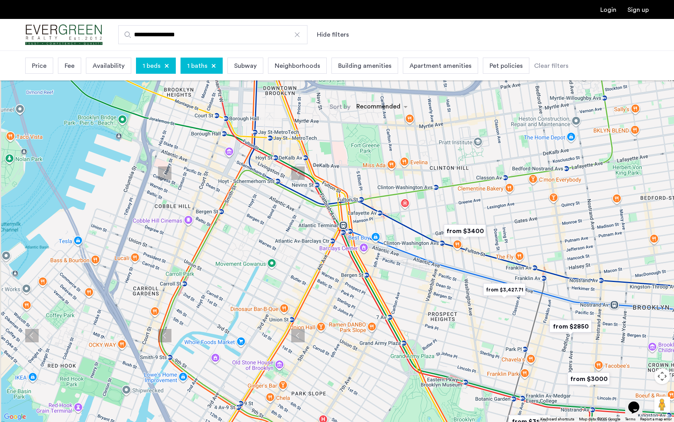
drag, startPoint x: 375, startPoint y: 161, endPoint x: 445, endPoint y: 220, distance: 92.1
click at [445, 220] on div at bounding box center [337, 211] width 674 height 422
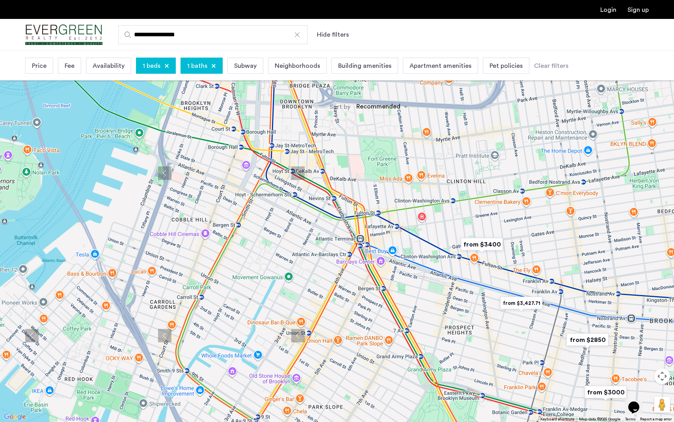
click at [596, 339] on img "from $2850" at bounding box center [588, 340] width 49 height 18
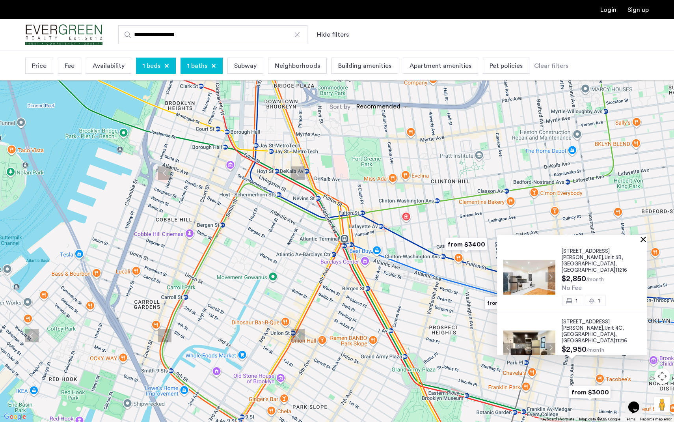
click at [648, 239] on button "Close" at bounding box center [645, 239] width 6 height 6
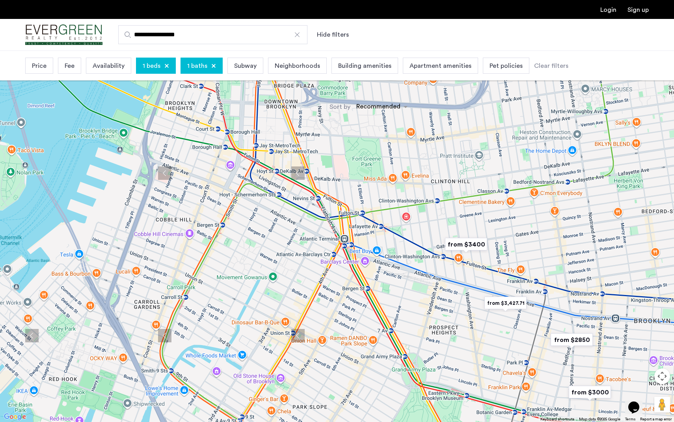
click at [465, 244] on img "from $3400" at bounding box center [466, 244] width 49 height 18
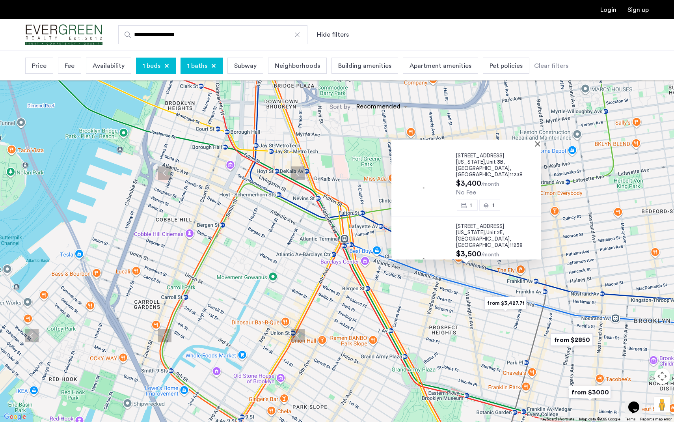
click at [536, 144] on div at bounding box center [464, 143] width 144 height 7
click at [540, 144] on button "Close" at bounding box center [540, 144] width 6 height 6
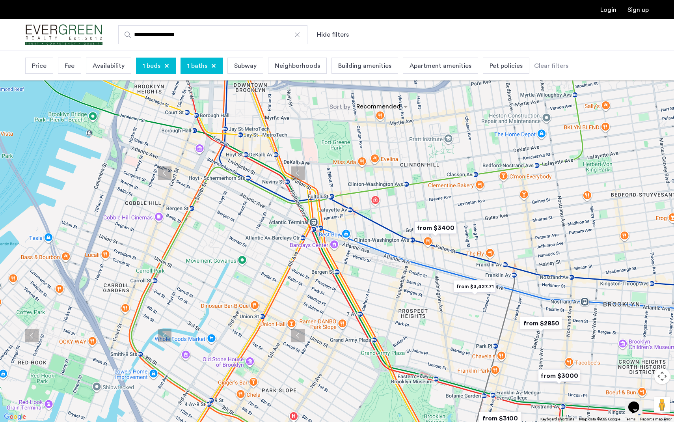
drag, startPoint x: 453, startPoint y: 220, endPoint x: 421, endPoint y: 204, distance: 35.8
click at [421, 204] on div at bounding box center [337, 211] width 674 height 422
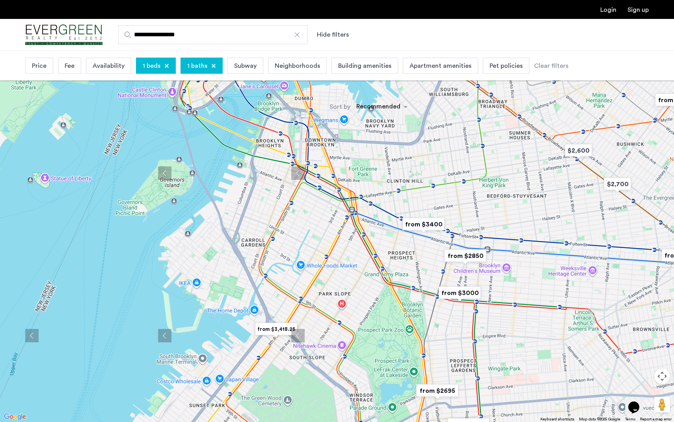
drag, startPoint x: 416, startPoint y: 213, endPoint x: 397, endPoint y: 206, distance: 20.5
click at [397, 206] on div at bounding box center [337, 211] width 674 height 422
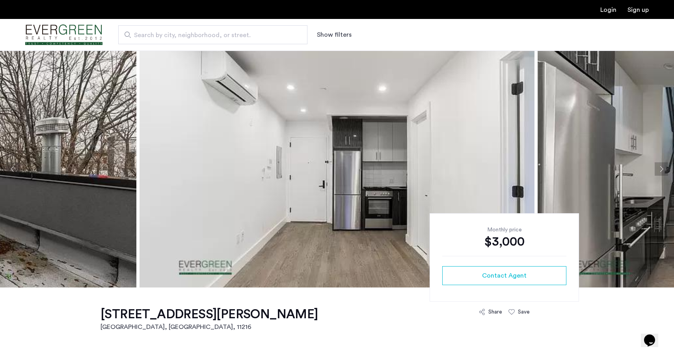
drag, startPoint x: 374, startPoint y: 169, endPoint x: 204, endPoint y: 185, distance: 171.2
click at [204, 185] on img at bounding box center [337, 168] width 395 height 237
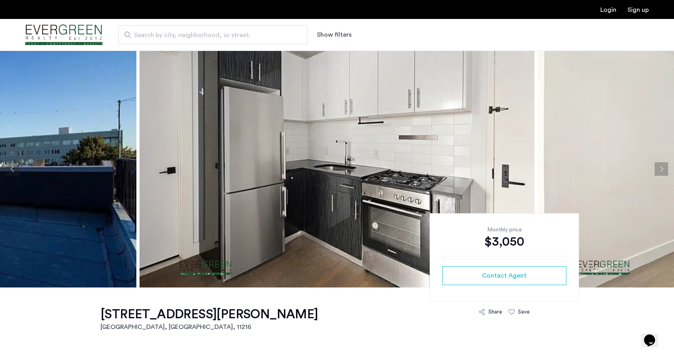
click at [318, 161] on img at bounding box center [337, 168] width 395 height 237
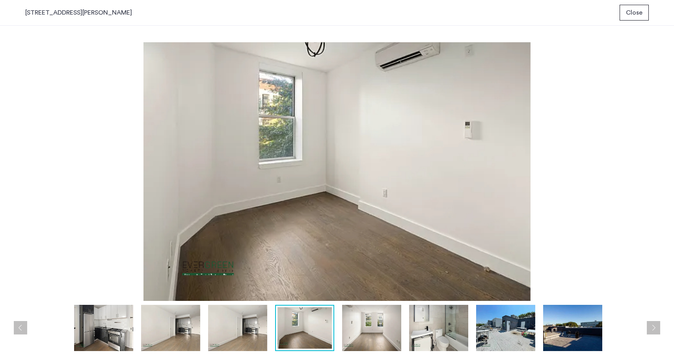
click at [632, 12] on span "Close" at bounding box center [634, 12] width 17 height 9
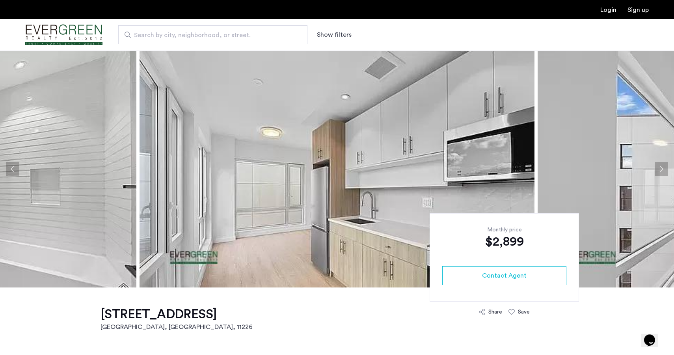
click at [334, 185] on img at bounding box center [337, 168] width 395 height 237
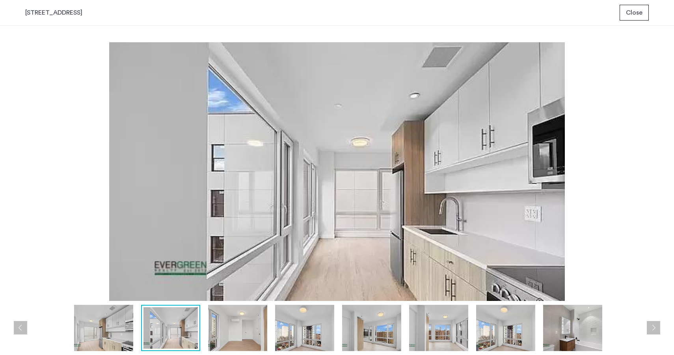
click at [259, 323] on img at bounding box center [237, 327] width 59 height 46
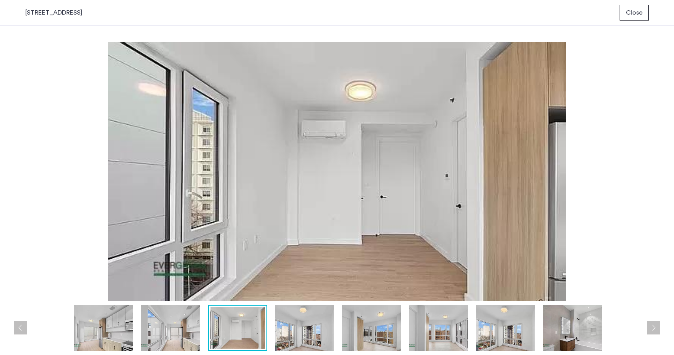
click at [305, 325] on img at bounding box center [304, 327] width 59 height 46
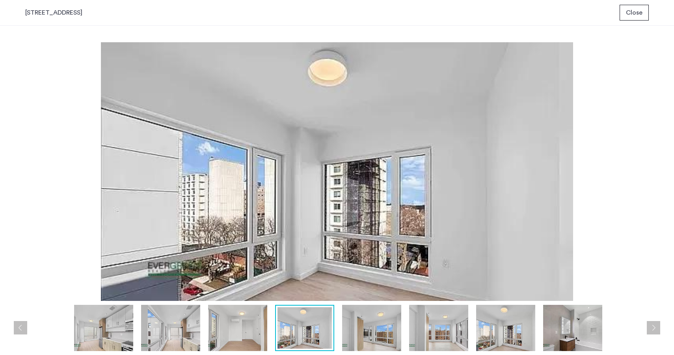
click at [373, 327] on img at bounding box center [371, 327] width 59 height 46
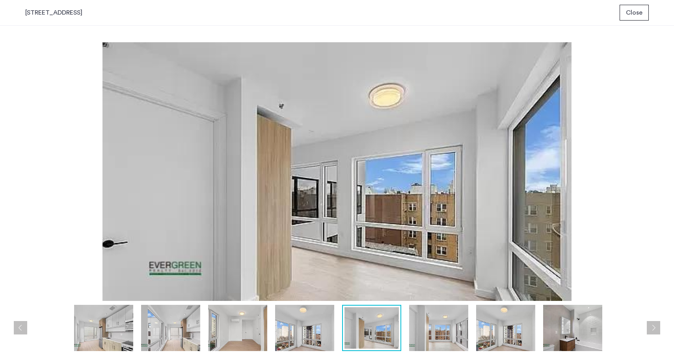
click at [433, 330] on img at bounding box center [438, 327] width 59 height 46
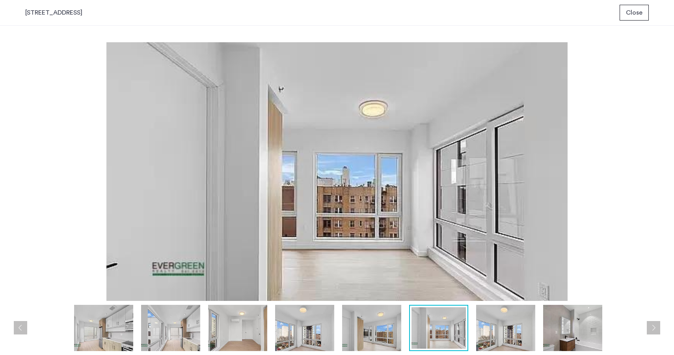
click at [503, 326] on img at bounding box center [505, 327] width 59 height 46
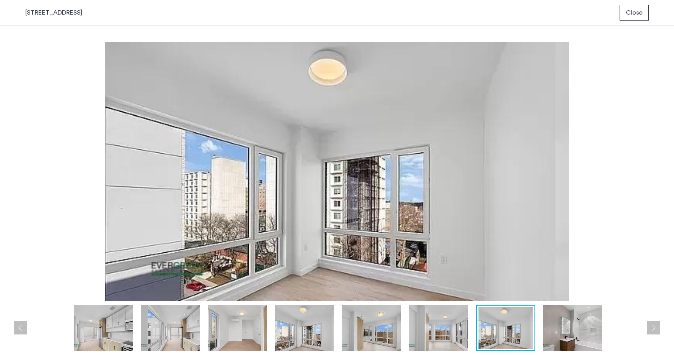
click at [568, 320] on img at bounding box center [572, 327] width 59 height 46
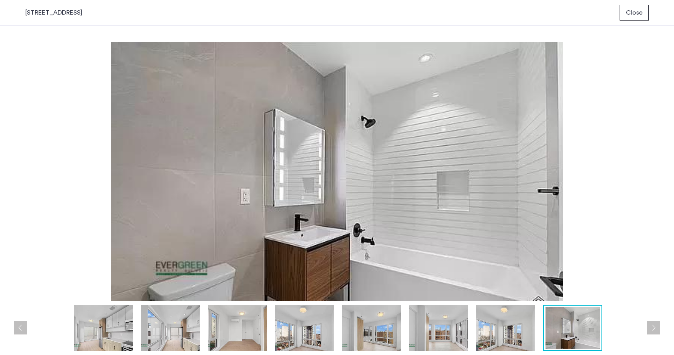
click at [497, 319] on img at bounding box center [505, 327] width 59 height 46
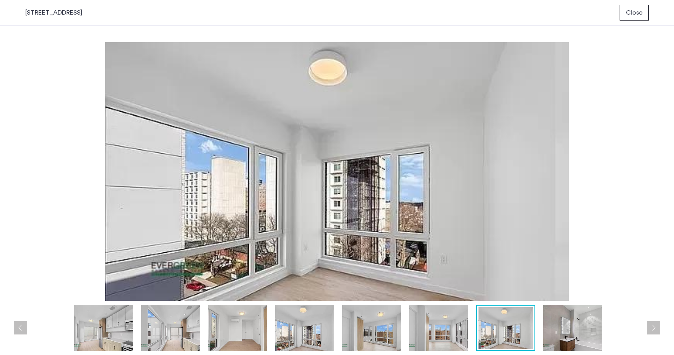
click at [635, 12] on span "Close" at bounding box center [634, 12] width 17 height 9
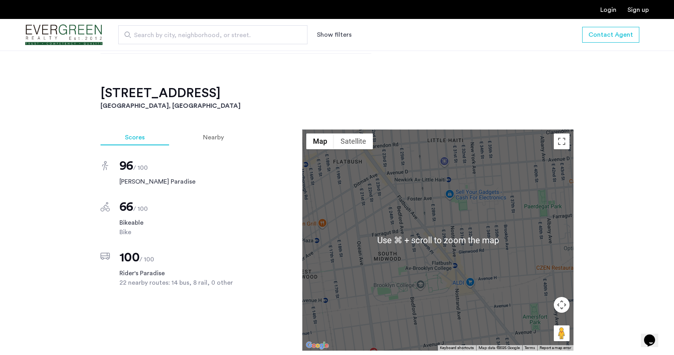
scroll to position [782, 0]
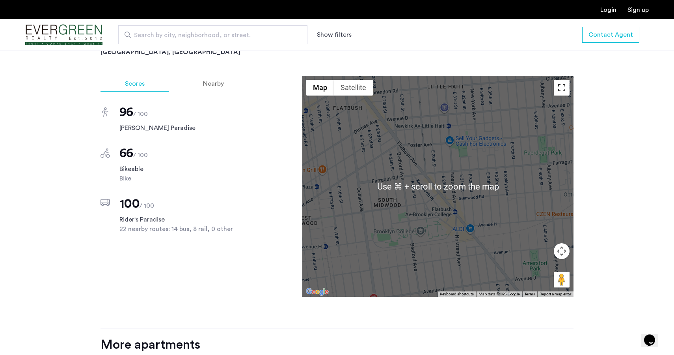
click at [564, 80] on button "Toggle fullscreen view" at bounding box center [562, 88] width 16 height 16
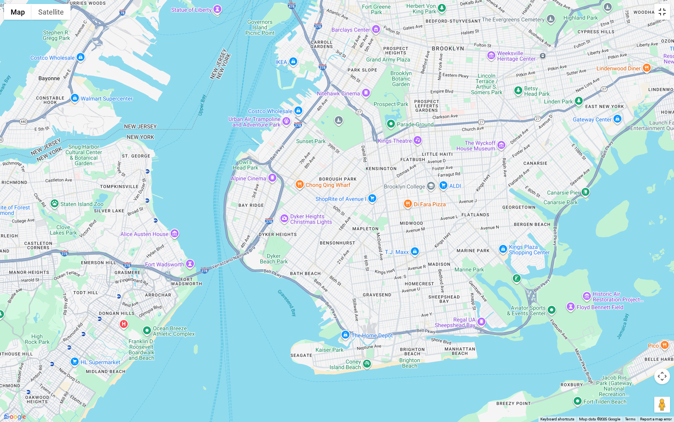
click at [666, 13] on button "Toggle fullscreen view" at bounding box center [663, 12] width 16 height 16
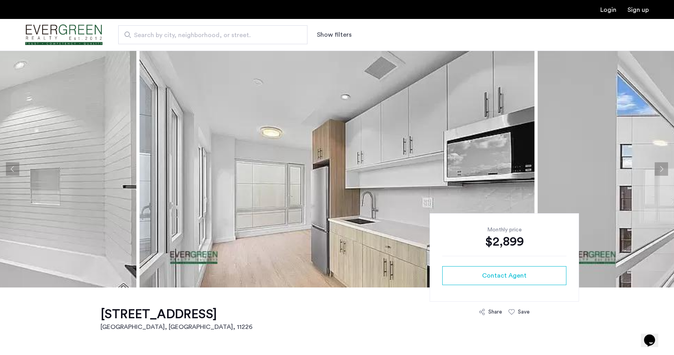
click at [414, 160] on img at bounding box center [337, 168] width 395 height 237
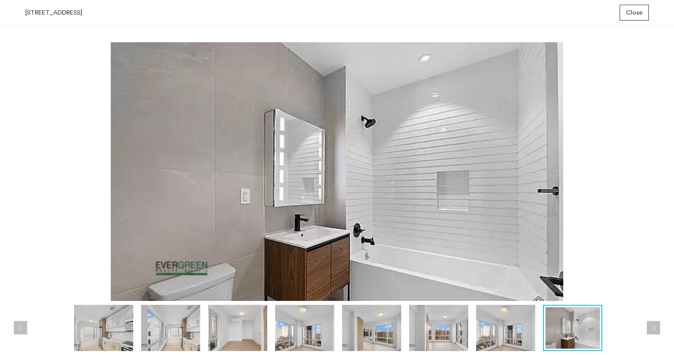
click at [635, 9] on span "Close" at bounding box center [634, 12] width 17 height 9
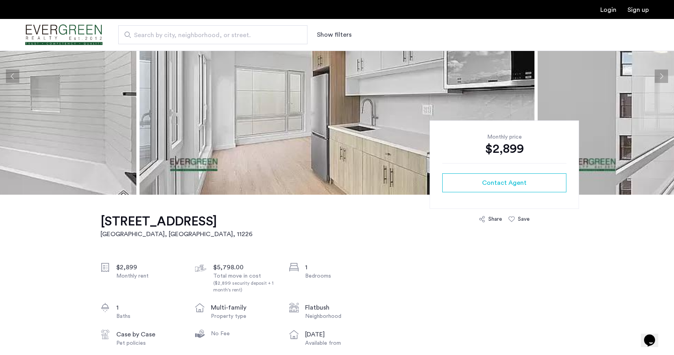
scroll to position [99, 0]
